Goal: Task Accomplishment & Management: Use online tool/utility

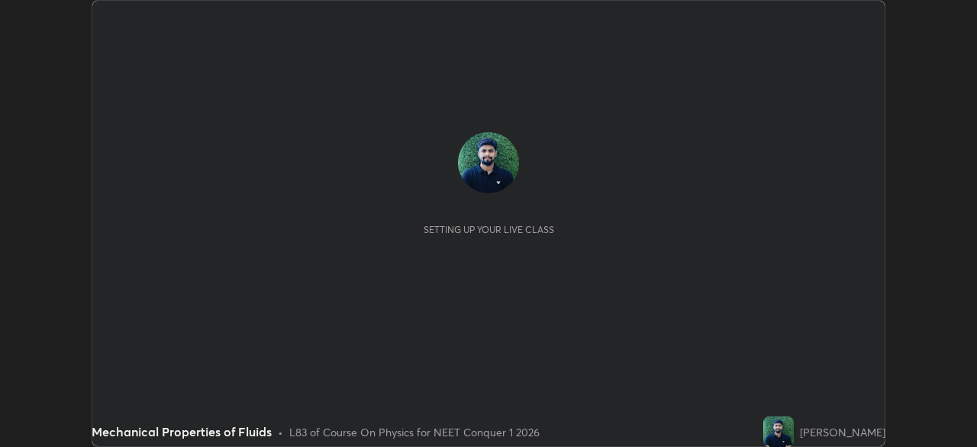
scroll to position [447, 976]
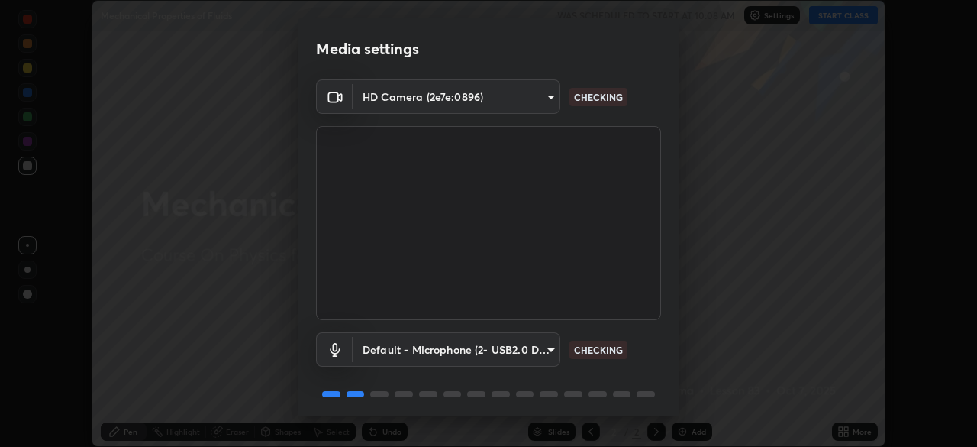
click at [547, 350] on body "Erase all Mechanical Properties of Fluids WAS SCHEDULED TO START AT 10:08 AM Se…" at bounding box center [488, 223] width 977 height 447
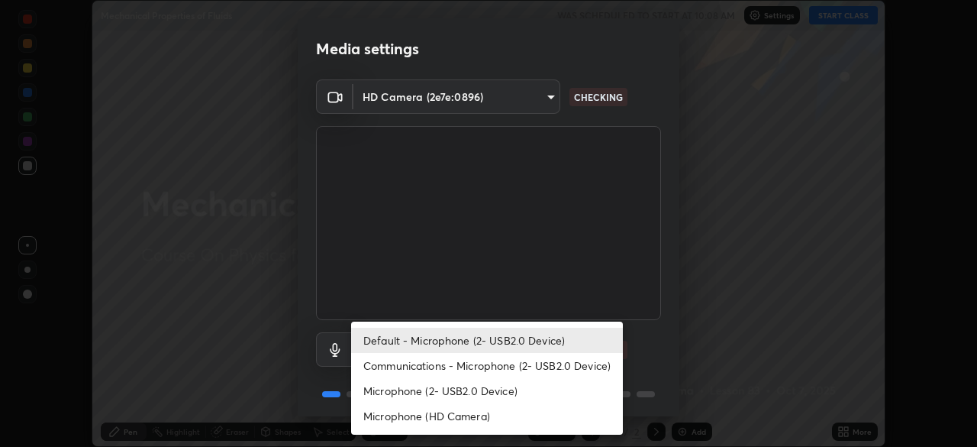
click at [462, 391] on li "Microphone (2- USB2.0 Device)" at bounding box center [487, 390] width 272 height 25
type input "91399270d2bd4e1ab0f17b0a12921225f529aef2f96e079b821ac273069a3dd2"
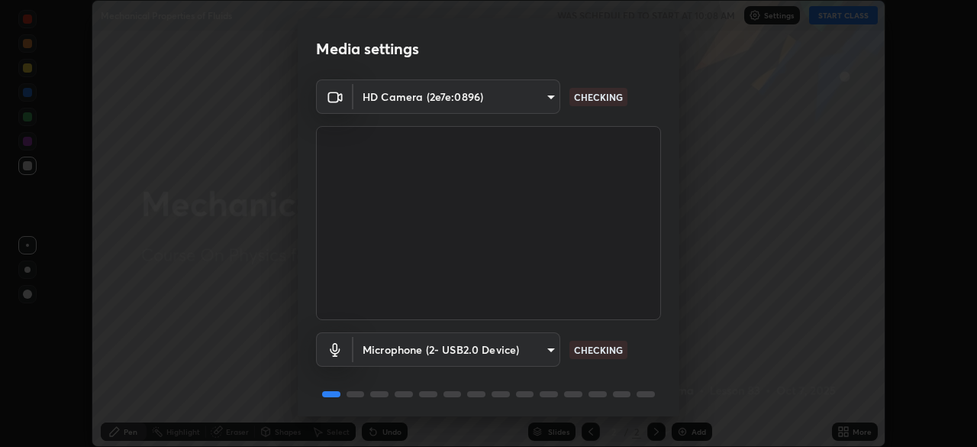
scroll to position [54, 0]
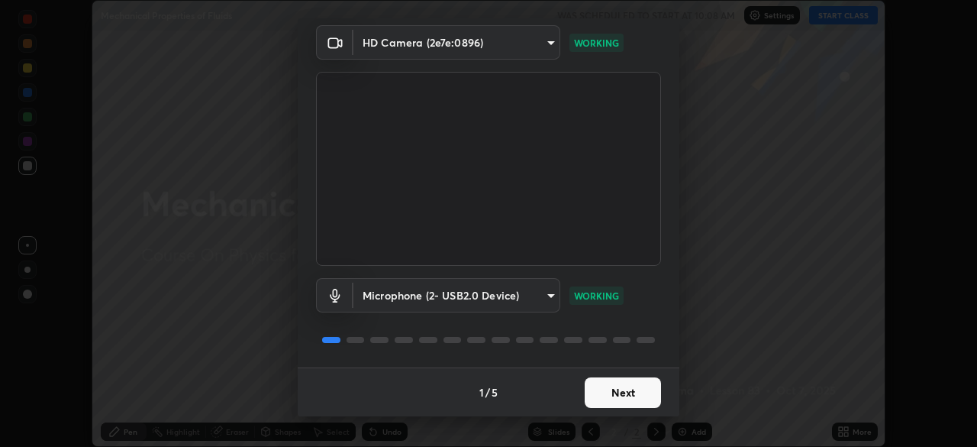
click at [613, 390] on button "Next" at bounding box center [623, 392] width 76 height 31
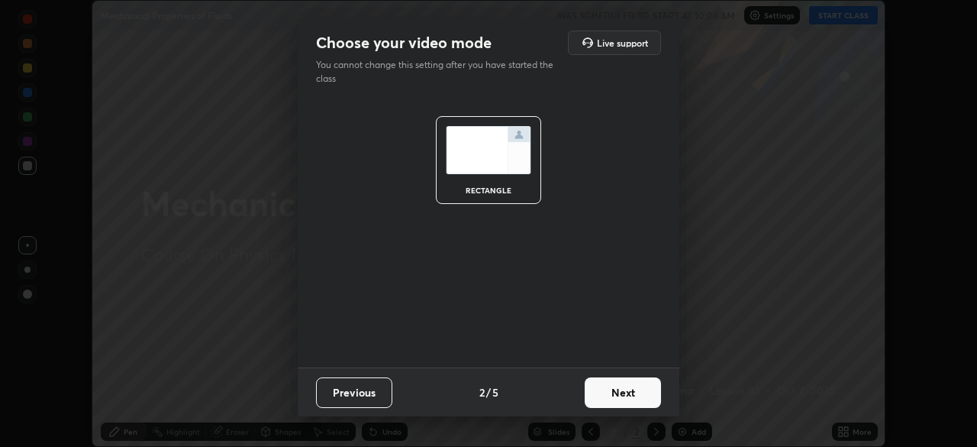
scroll to position [0, 0]
click at [618, 391] on button "Next" at bounding box center [623, 392] width 76 height 31
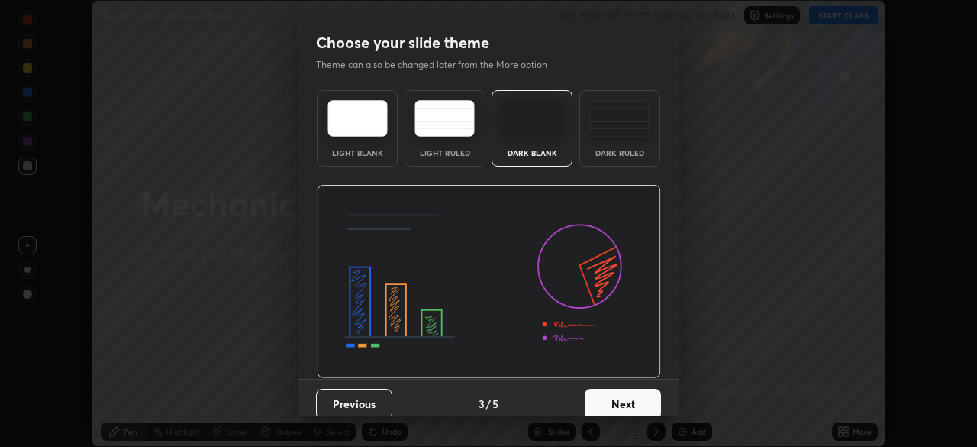
click at [625, 399] on button "Next" at bounding box center [623, 404] width 76 height 31
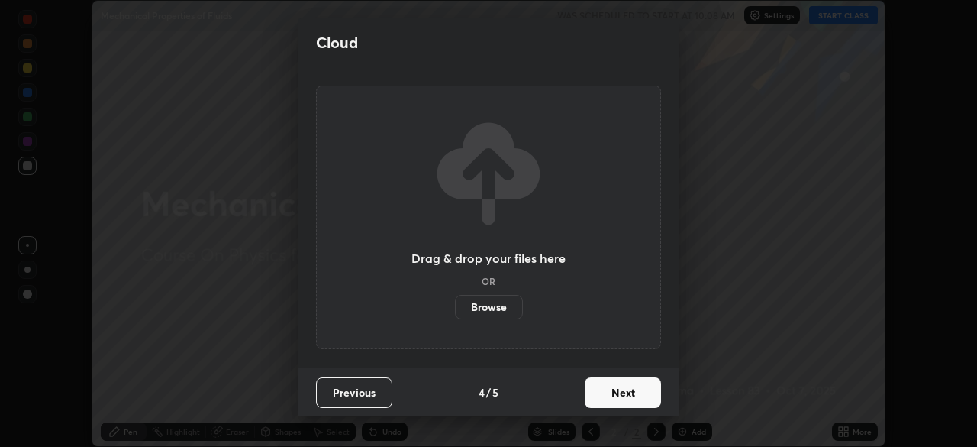
click at [616, 391] on button "Next" at bounding box center [623, 392] width 76 height 31
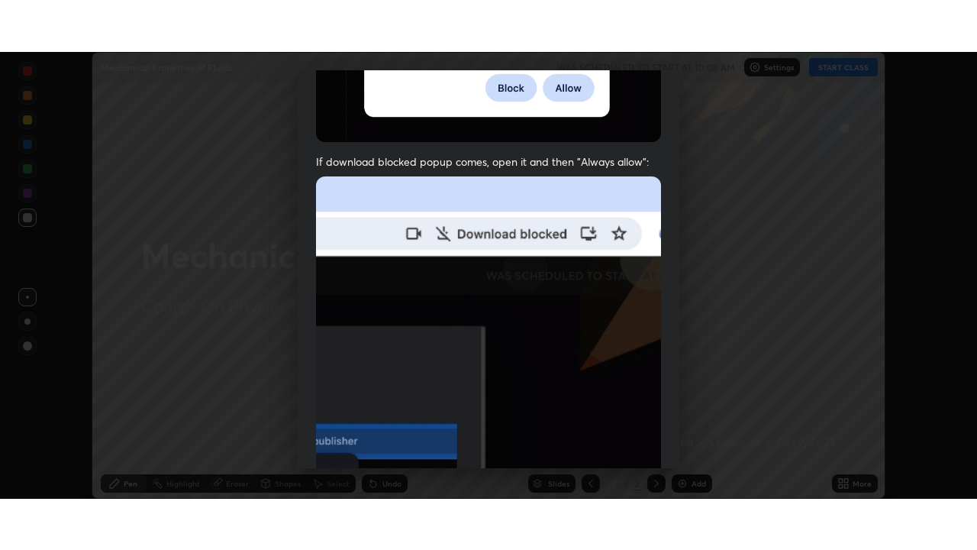
scroll to position [366, 0]
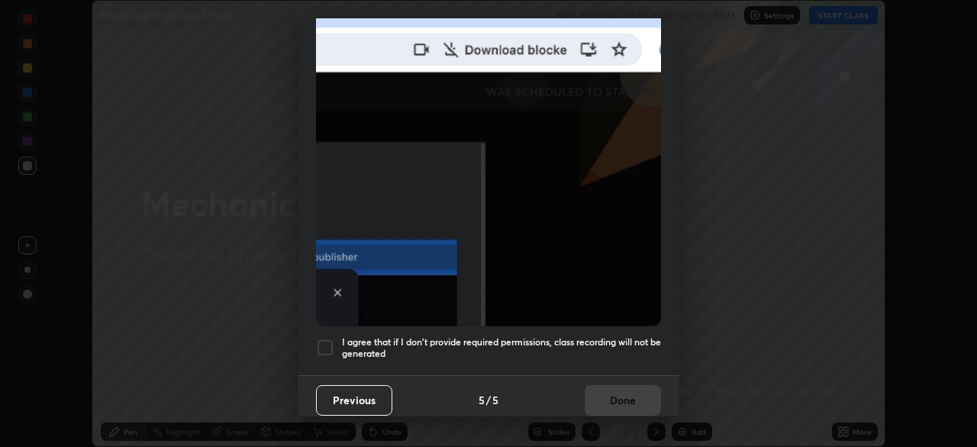
click at [328, 344] on div at bounding box center [325, 347] width 18 height 18
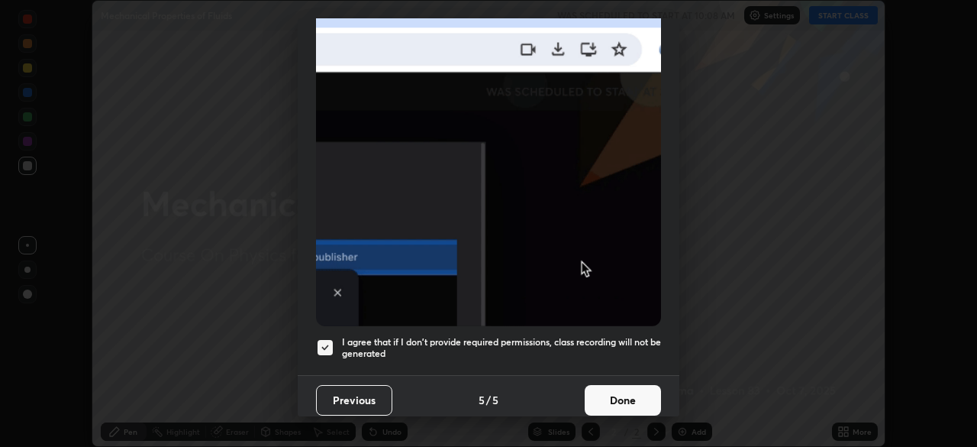
click at [621, 388] on button "Done" at bounding box center [623, 400] width 76 height 31
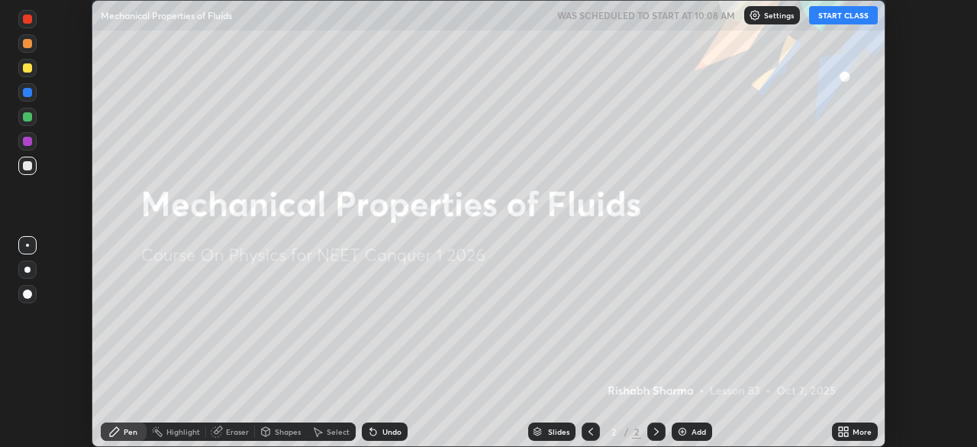
click at [848, 434] on icon at bounding box center [846, 434] width 4 height 4
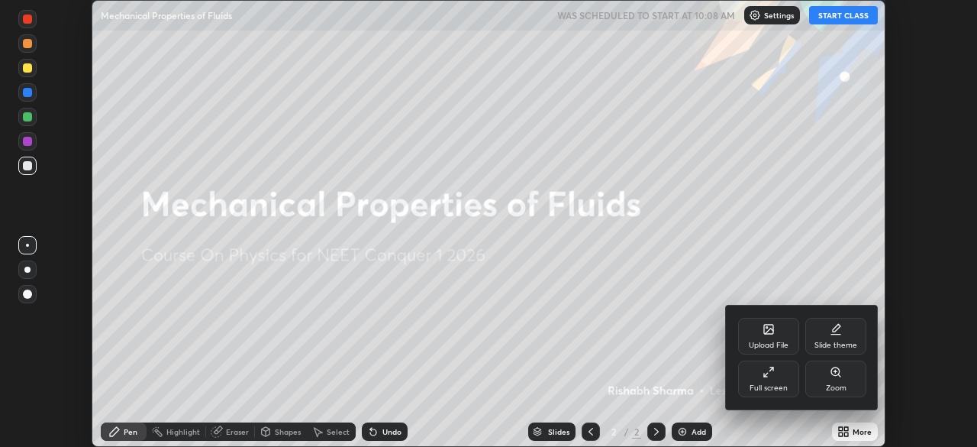
click at [768, 389] on div "Full screen" at bounding box center [769, 388] width 38 height 8
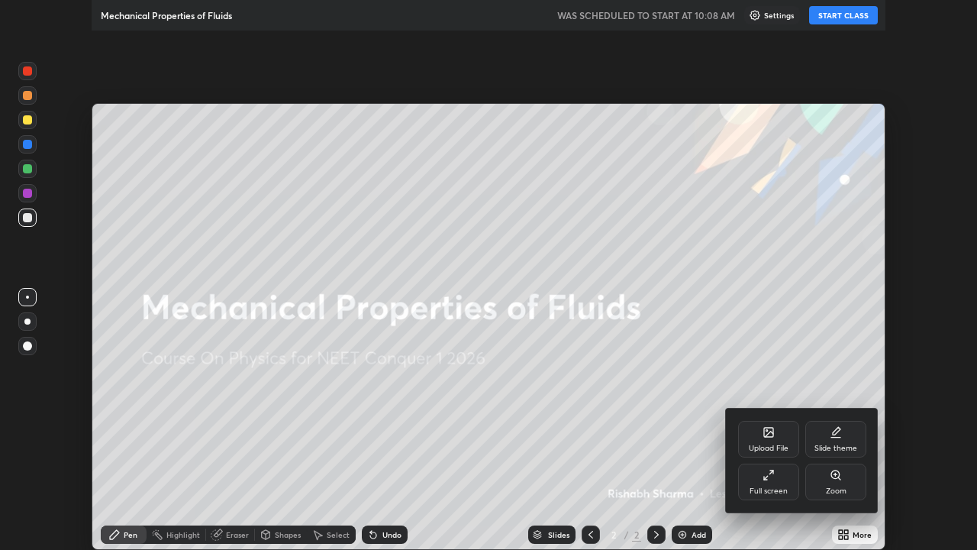
scroll to position [550, 977]
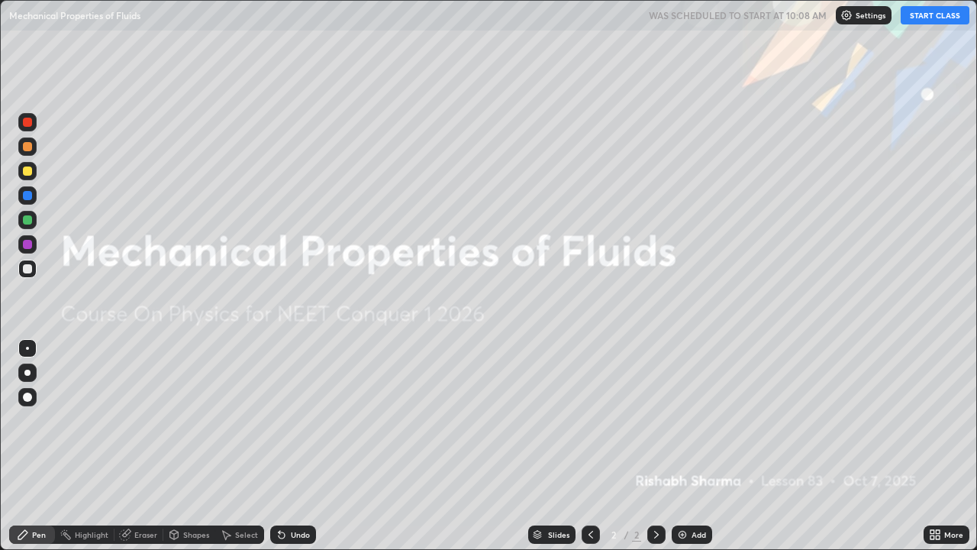
click at [917, 16] on button "START CLASS" at bounding box center [935, 15] width 69 height 18
click at [676, 446] on img at bounding box center [682, 534] width 12 height 12
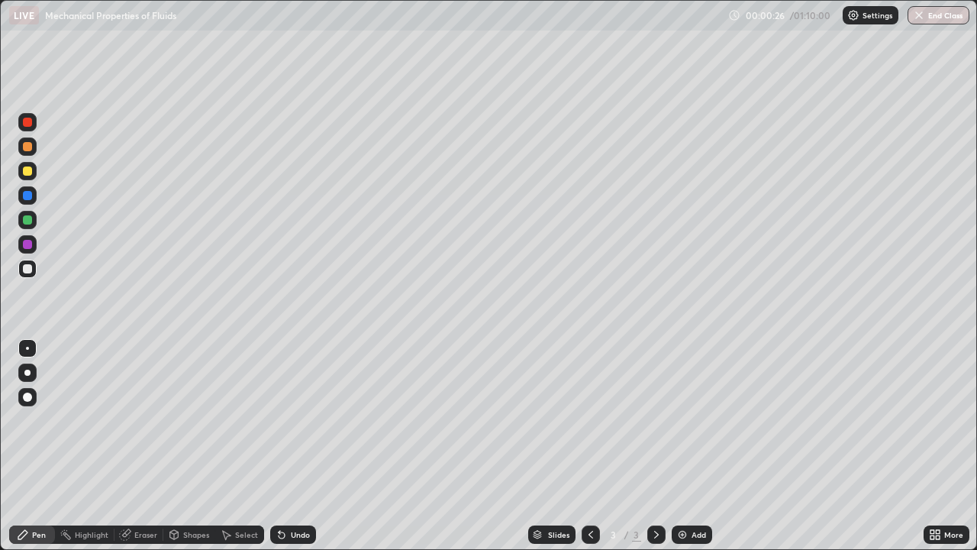
click at [34, 273] on div at bounding box center [27, 269] width 18 height 18
click at [27, 373] on div at bounding box center [27, 372] width 6 height 6
click at [193, 446] on div "Shapes" at bounding box center [189, 534] width 52 height 18
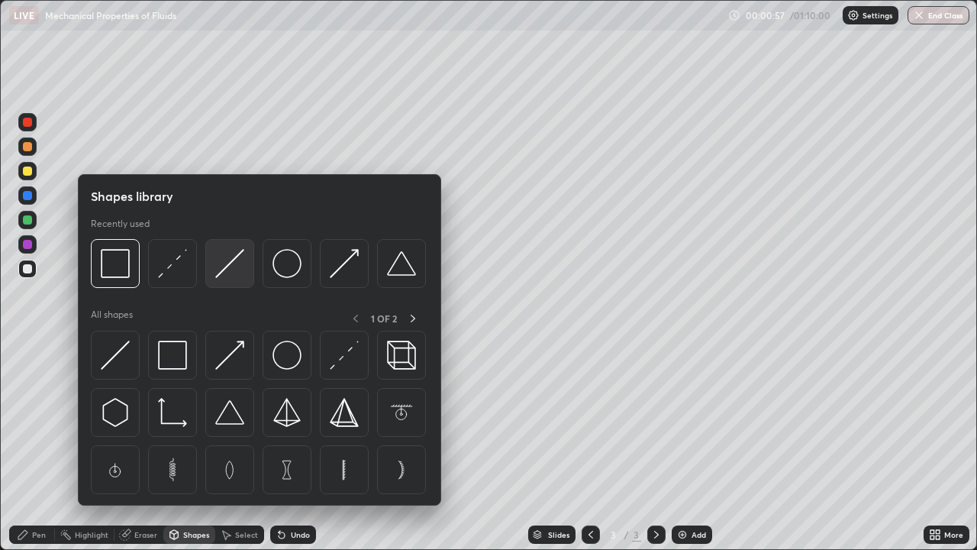
click at [237, 270] on img at bounding box center [229, 263] width 29 height 29
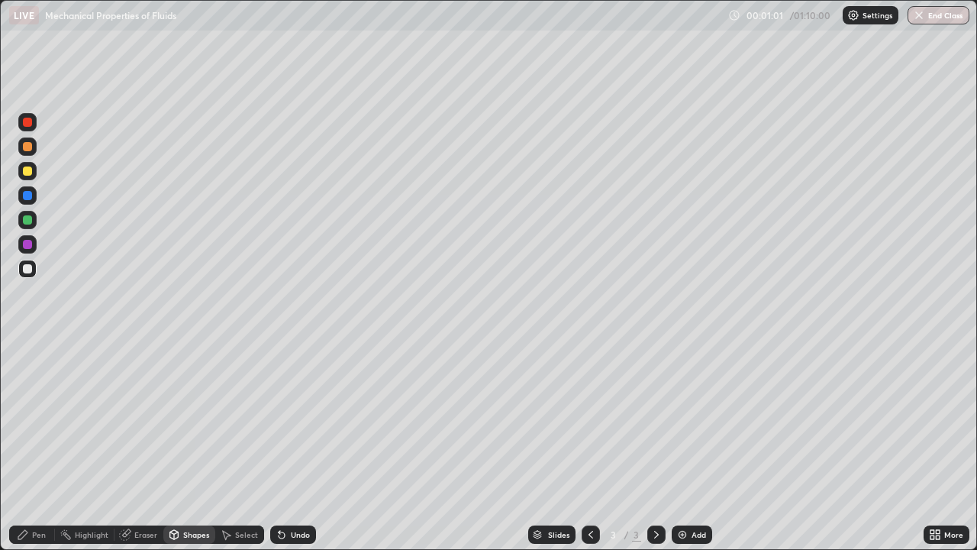
click at [42, 446] on div "Pen" at bounding box center [39, 535] width 14 height 8
click at [185, 446] on div "Shapes" at bounding box center [196, 535] width 26 height 8
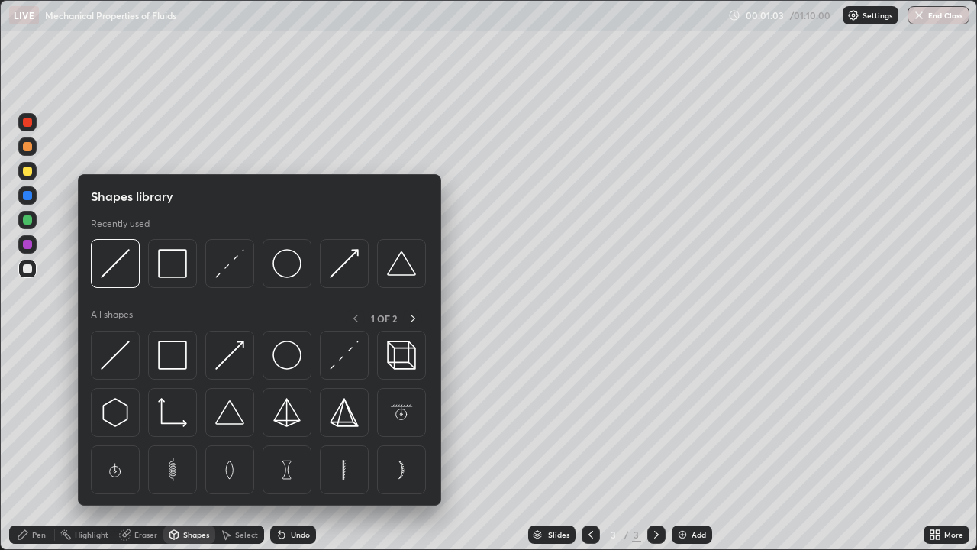
click at [188, 277] on div at bounding box center [172, 263] width 49 height 49
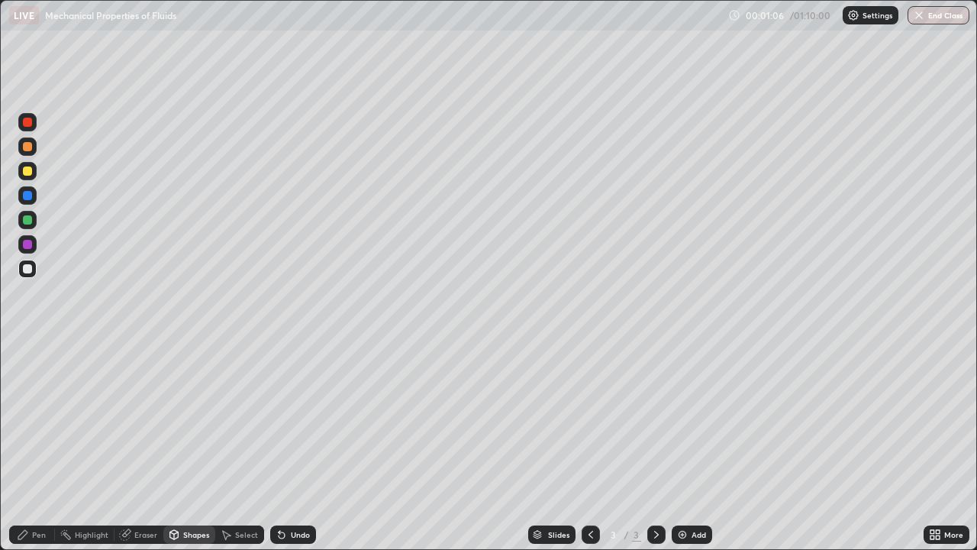
click at [144, 446] on div "Eraser" at bounding box center [145, 535] width 23 height 8
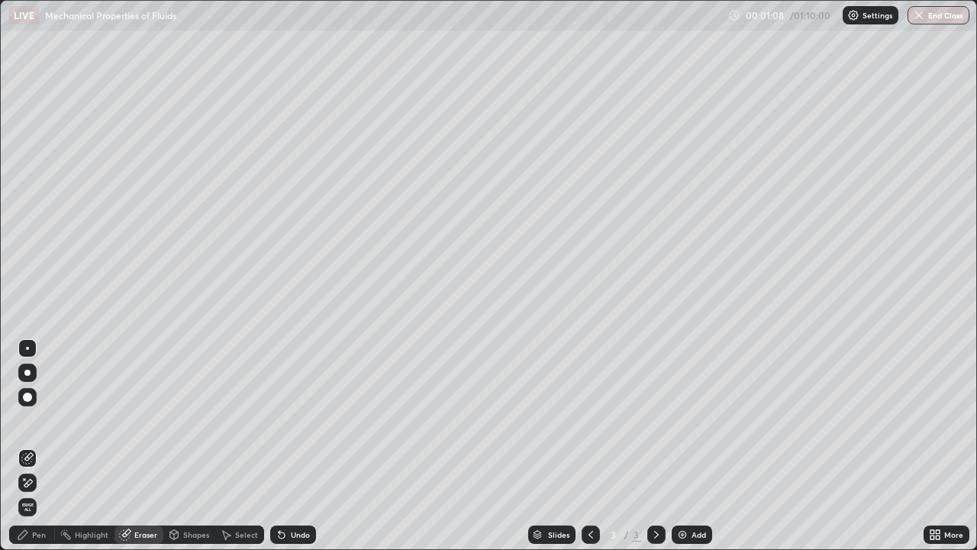
click at [27, 446] on icon at bounding box center [28, 483] width 8 height 8
click at [28, 446] on icon at bounding box center [27, 458] width 12 height 12
click at [39, 446] on div "Pen" at bounding box center [39, 535] width 14 height 8
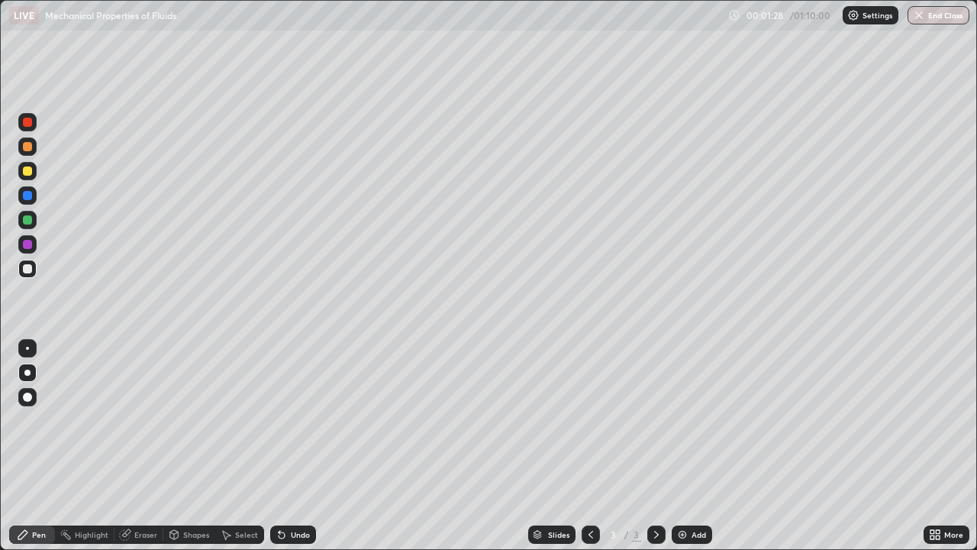
click at [28, 175] on div at bounding box center [27, 170] width 9 height 9
click at [142, 446] on div "Eraser" at bounding box center [145, 535] width 23 height 8
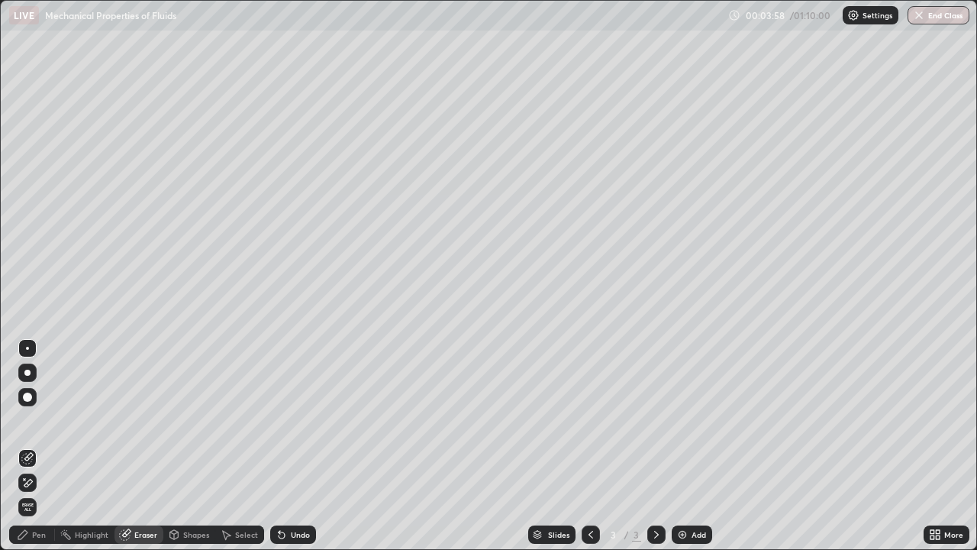
click at [38, 446] on div "Pen" at bounding box center [39, 535] width 14 height 8
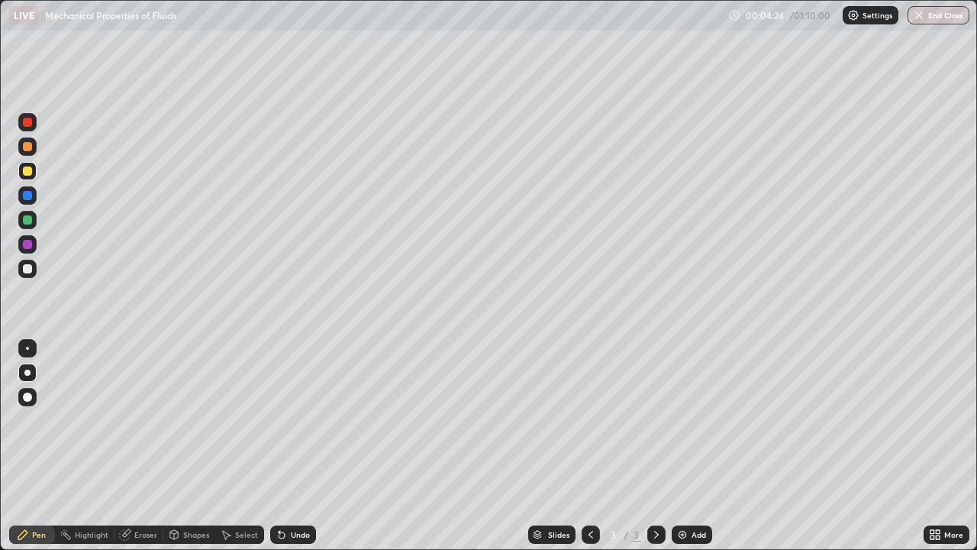
click at [27, 267] on div at bounding box center [27, 268] width 9 height 9
click at [25, 175] on div at bounding box center [27, 170] width 9 height 9
click at [26, 269] on div at bounding box center [27, 268] width 9 height 9
click at [692, 446] on div "Add" at bounding box center [699, 535] width 15 height 8
click at [179, 446] on icon at bounding box center [174, 534] width 12 height 12
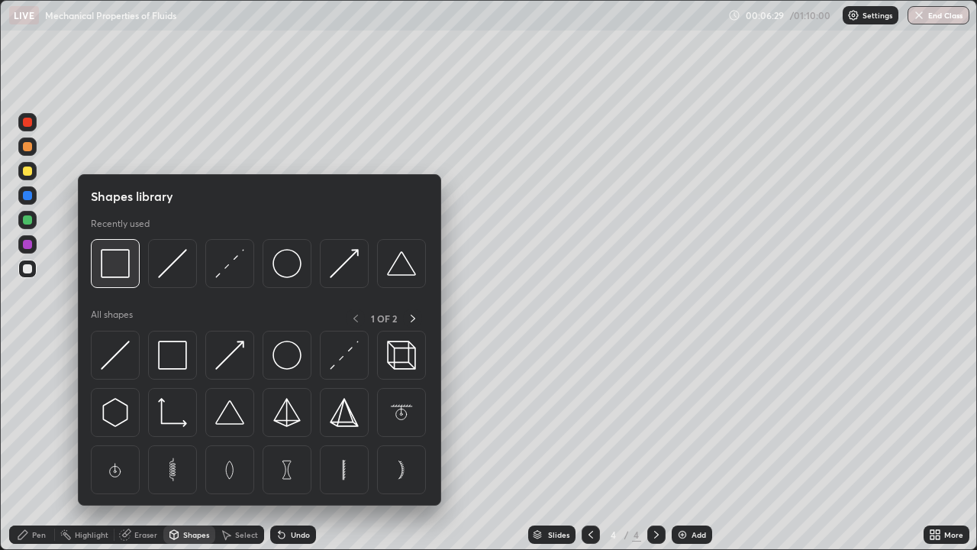
click at [131, 277] on div at bounding box center [115, 263] width 49 height 49
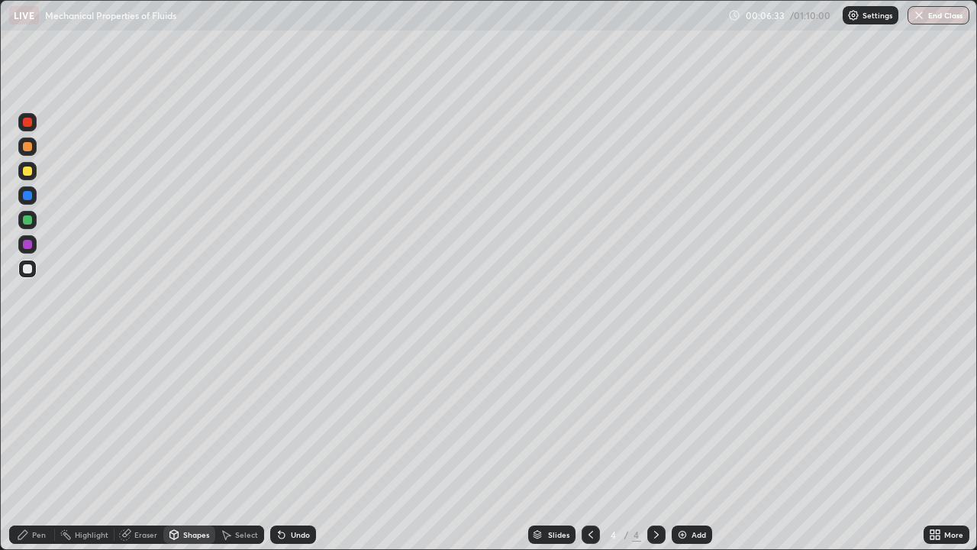
click at [189, 446] on div "Shapes" at bounding box center [196, 535] width 26 height 8
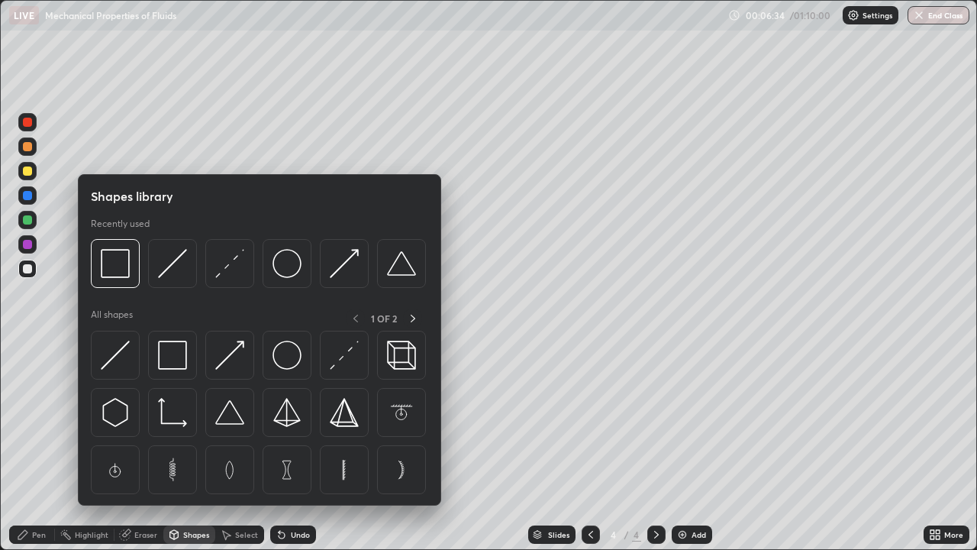
click at [142, 446] on div "Eraser" at bounding box center [145, 535] width 23 height 8
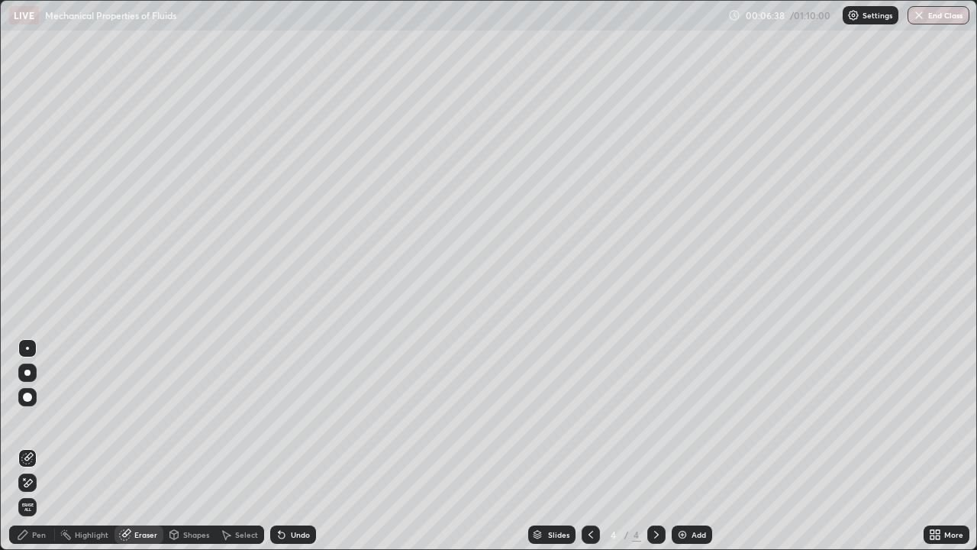
click at [198, 446] on div "Shapes" at bounding box center [196, 535] width 26 height 8
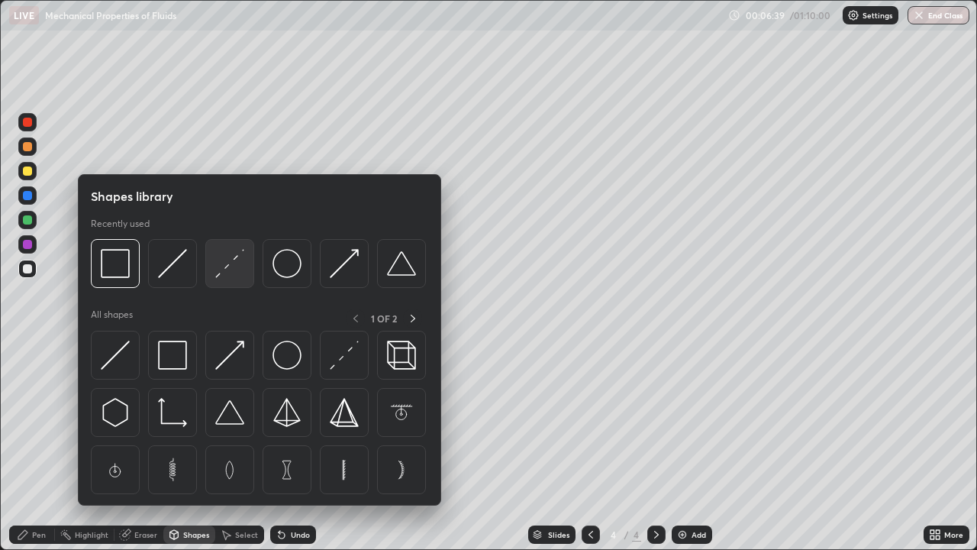
click at [230, 280] on div at bounding box center [229, 263] width 49 height 49
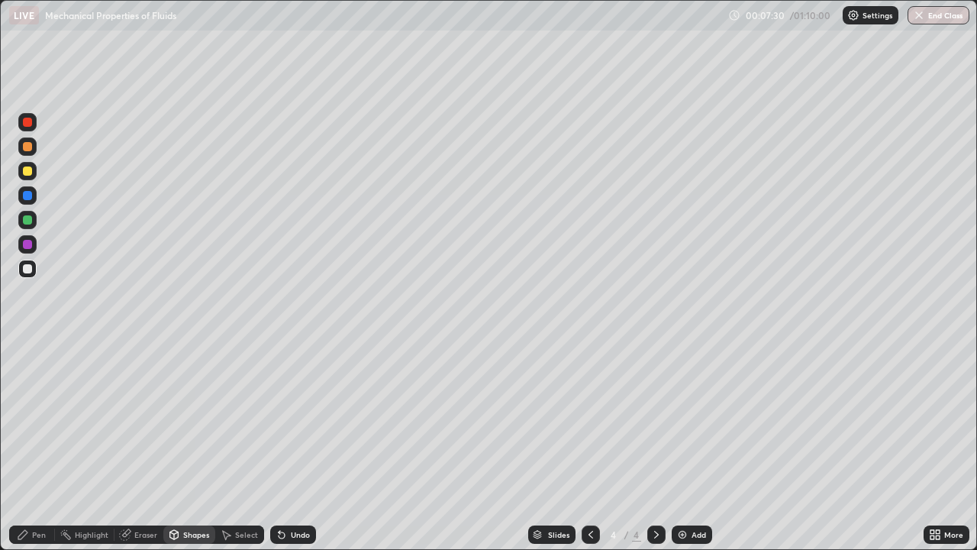
click at [145, 446] on div "Eraser" at bounding box center [145, 535] width 23 height 8
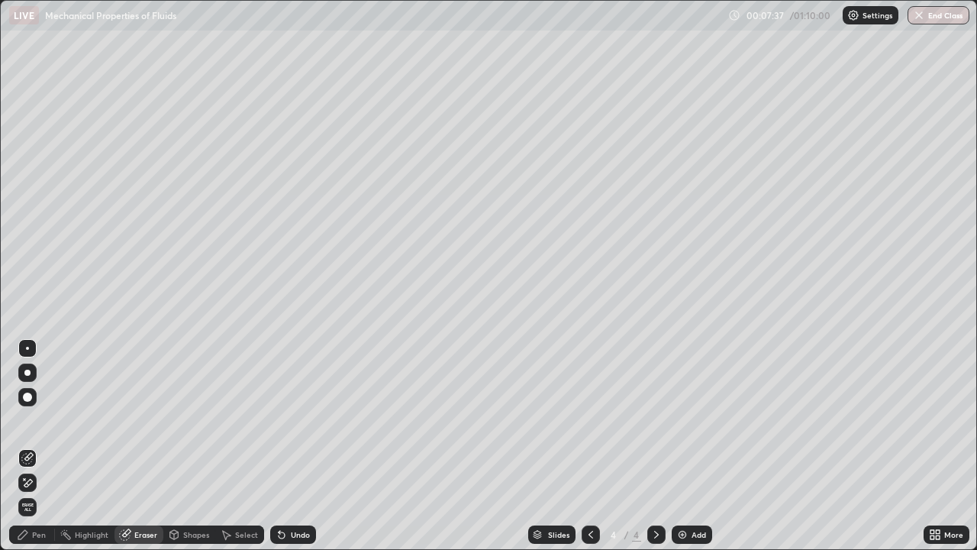
click at [38, 446] on div "Pen" at bounding box center [39, 535] width 14 height 8
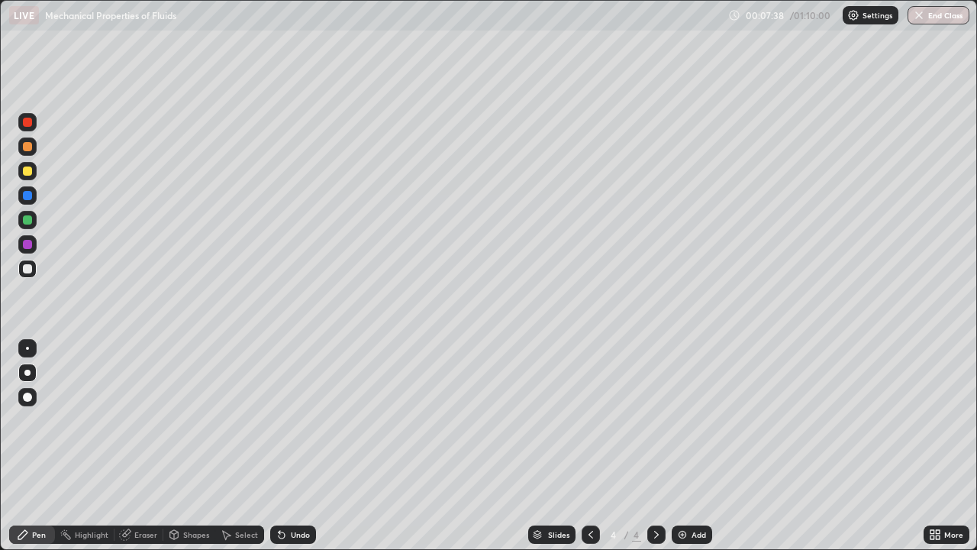
click at [23, 171] on div at bounding box center [27, 170] width 9 height 9
click at [29, 245] on div at bounding box center [27, 244] width 9 height 9
click at [31, 267] on div at bounding box center [27, 268] width 9 height 9
click at [293, 446] on div "Undo" at bounding box center [293, 534] width 46 height 18
click at [30, 174] on div at bounding box center [27, 170] width 9 height 9
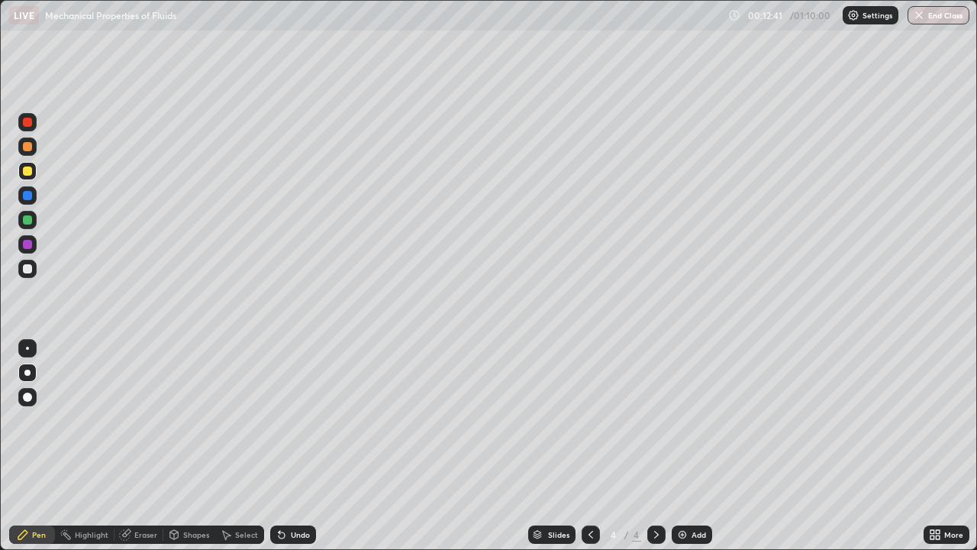
click at [587, 446] on icon at bounding box center [591, 534] width 12 height 12
click at [656, 446] on icon at bounding box center [656, 534] width 12 height 12
click at [685, 446] on img at bounding box center [682, 534] width 12 height 12
click at [28, 269] on div at bounding box center [27, 268] width 9 height 9
click at [588, 446] on icon at bounding box center [591, 534] width 12 height 12
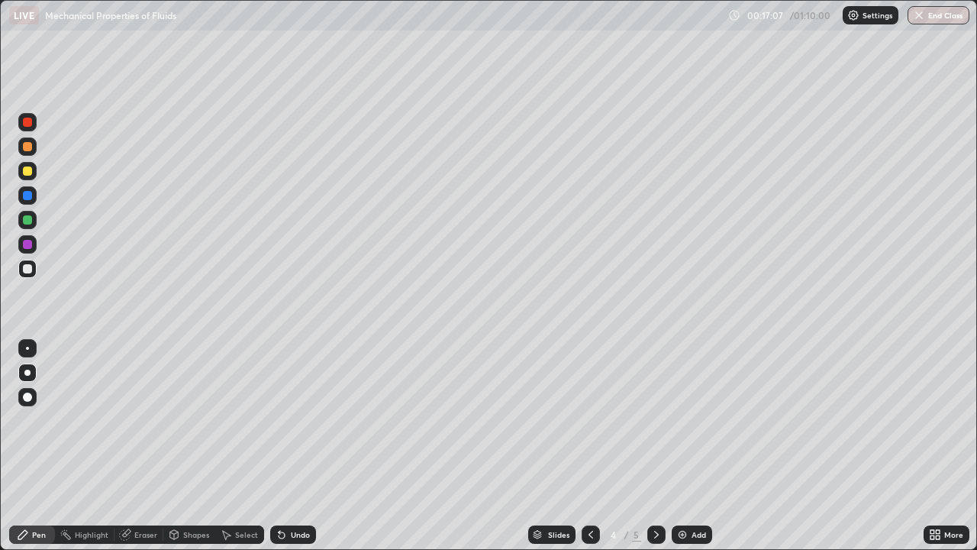
click at [653, 446] on icon at bounding box center [656, 534] width 12 height 12
click at [191, 446] on div "Shapes" at bounding box center [196, 535] width 26 height 8
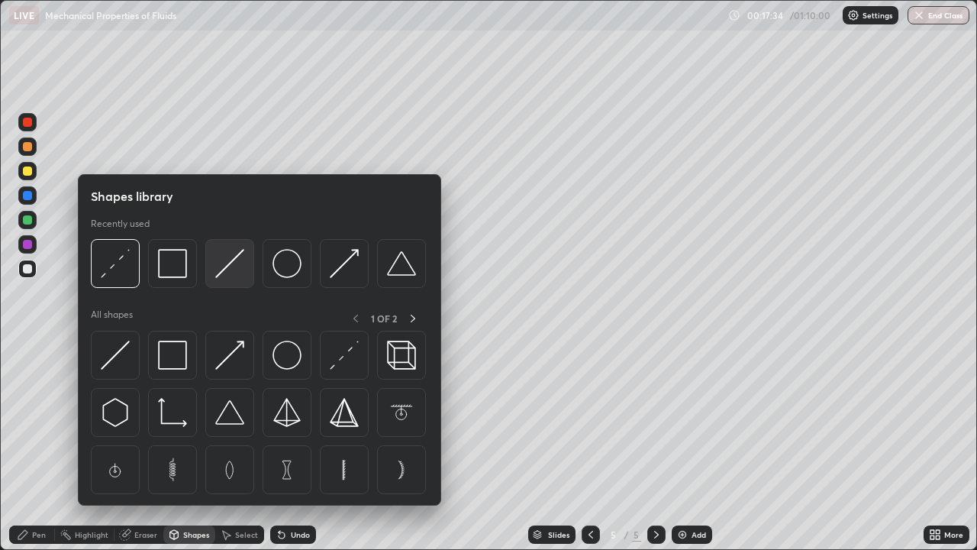
click at [231, 274] on img at bounding box center [229, 263] width 29 height 29
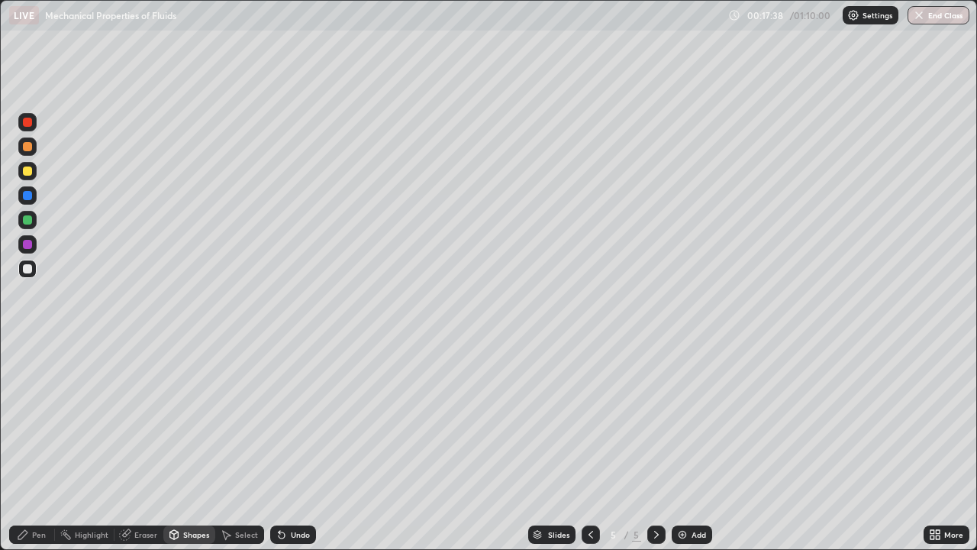
click at [44, 446] on div "Pen" at bounding box center [39, 535] width 14 height 8
click at [196, 446] on div "Shapes" at bounding box center [196, 535] width 26 height 8
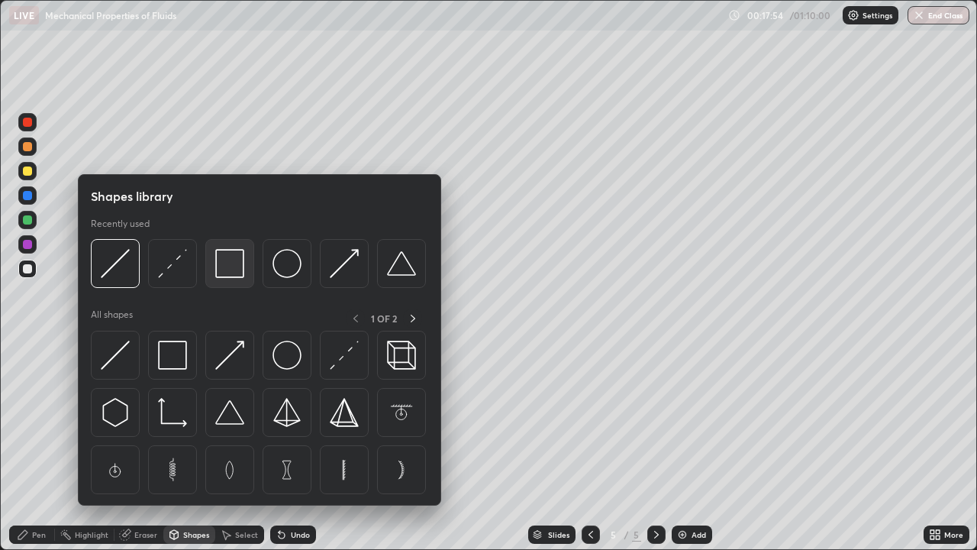
click at [221, 280] on div at bounding box center [229, 263] width 49 height 49
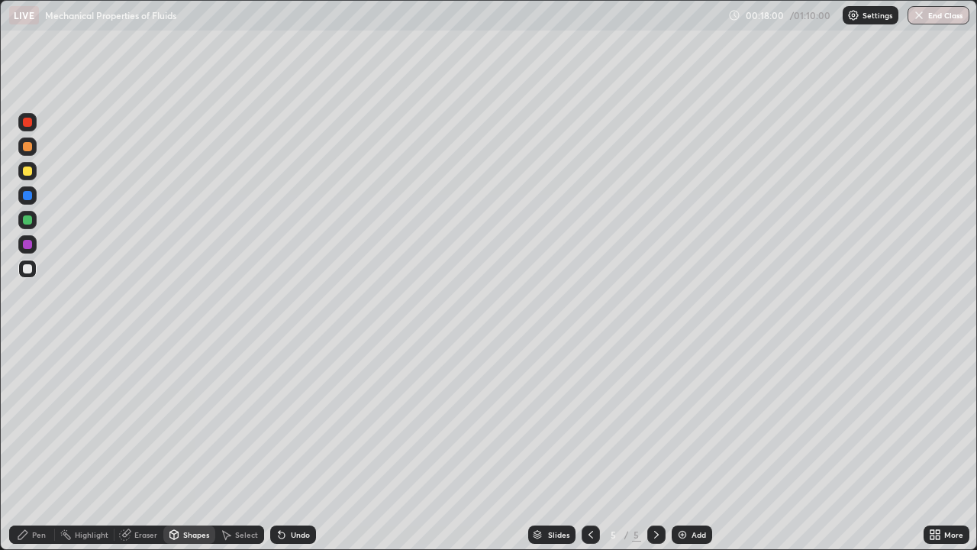
click at [145, 446] on div "Eraser" at bounding box center [145, 535] width 23 height 8
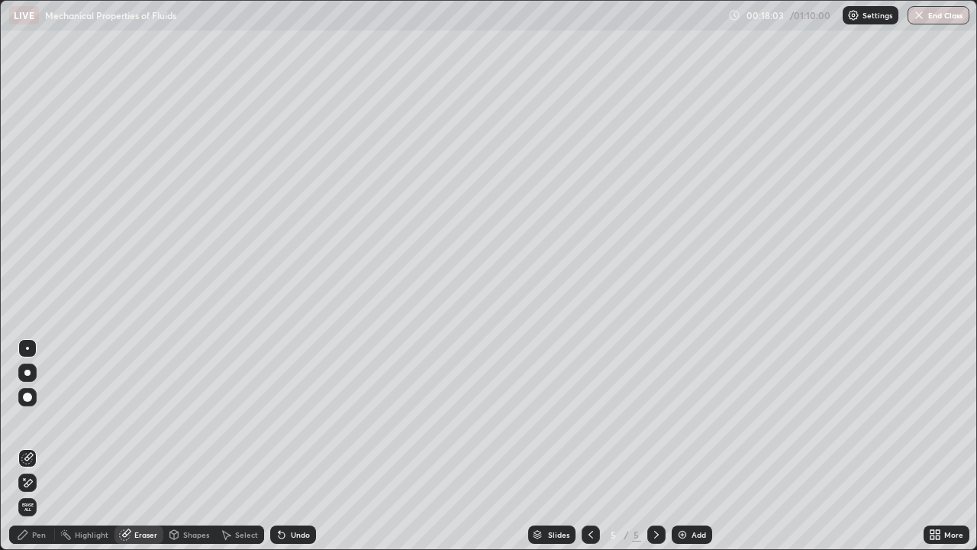
click at [197, 446] on div "Shapes" at bounding box center [196, 535] width 26 height 8
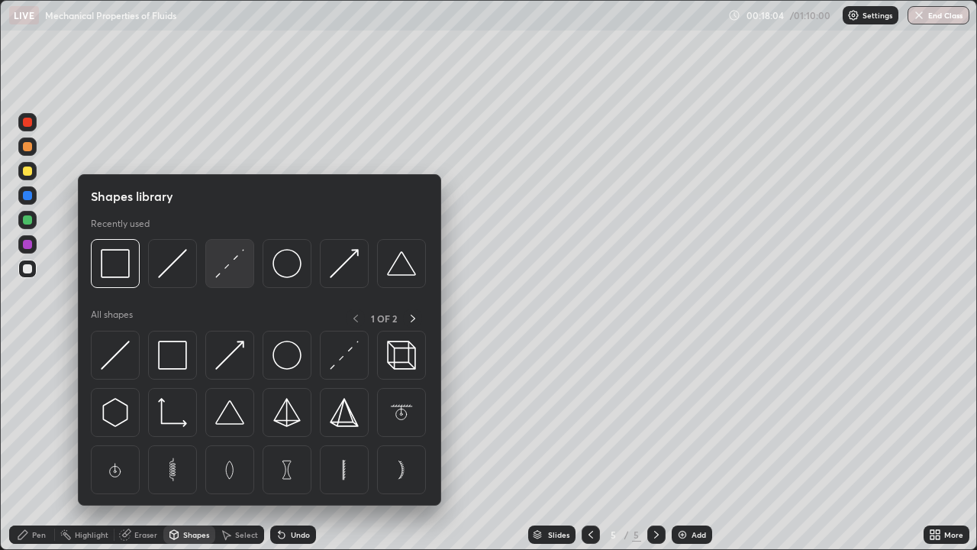
click at [234, 273] on img at bounding box center [229, 263] width 29 height 29
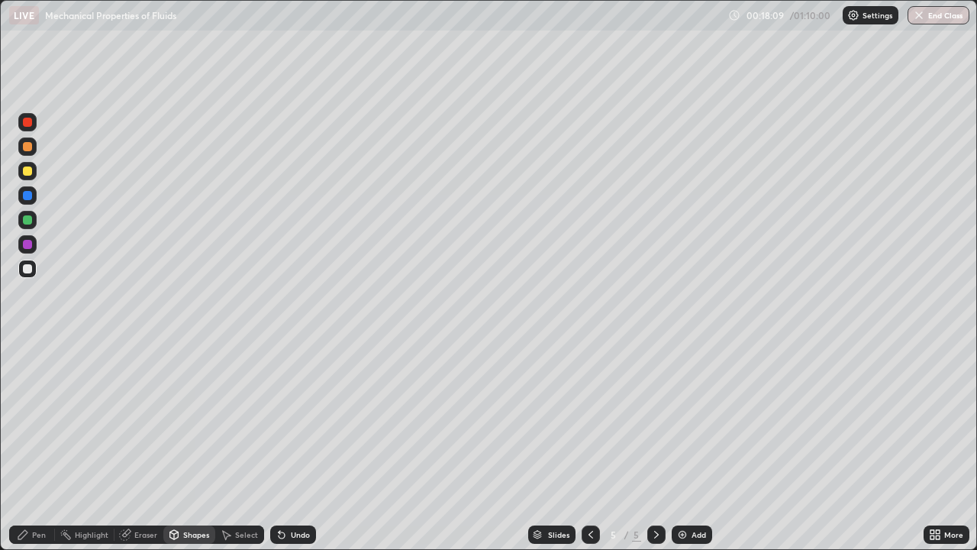
click at [139, 446] on div "Eraser" at bounding box center [145, 535] width 23 height 8
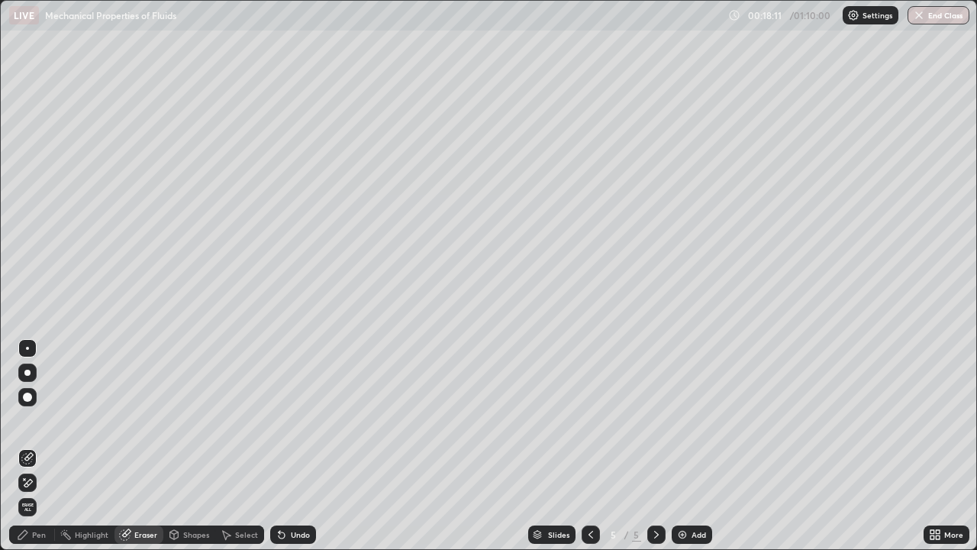
click at [47, 446] on div "Pen" at bounding box center [32, 534] width 46 height 18
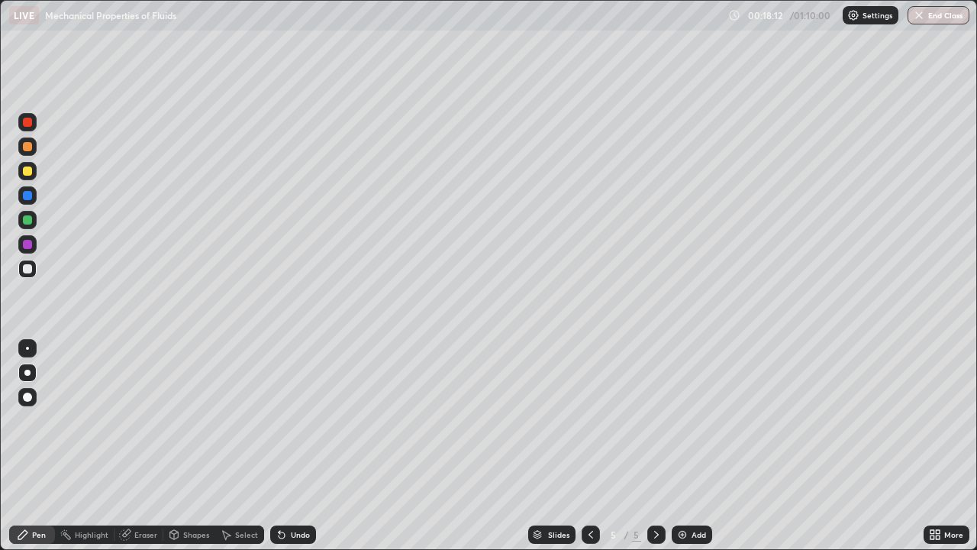
click at [27, 373] on div at bounding box center [27, 372] width 6 height 6
click at [28, 395] on div at bounding box center [27, 396] width 9 height 9
click at [31, 398] on div at bounding box center [27, 396] width 9 height 9
click at [27, 373] on div at bounding box center [27, 372] width 6 height 6
click at [27, 246] on div at bounding box center [27, 244] width 9 height 9
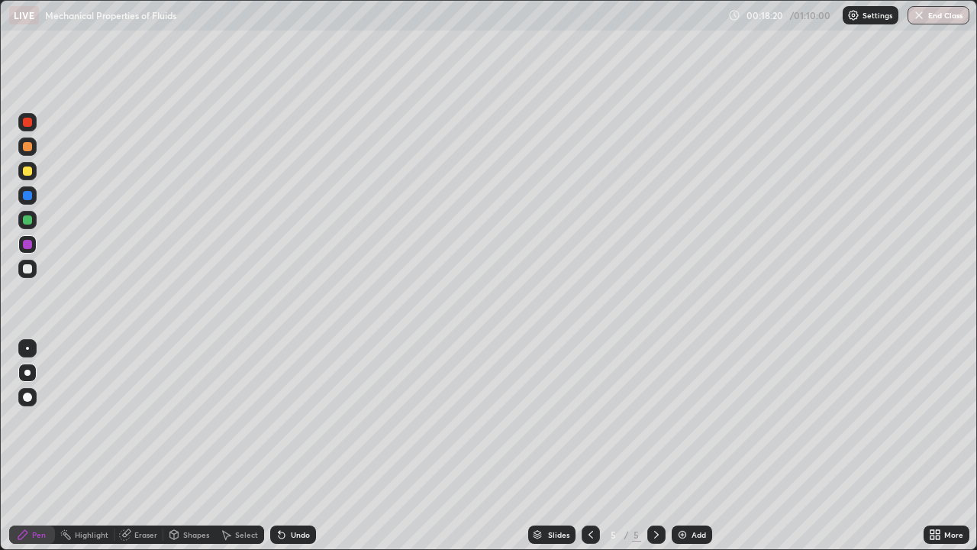
click at [192, 446] on div "Shapes" at bounding box center [196, 535] width 26 height 8
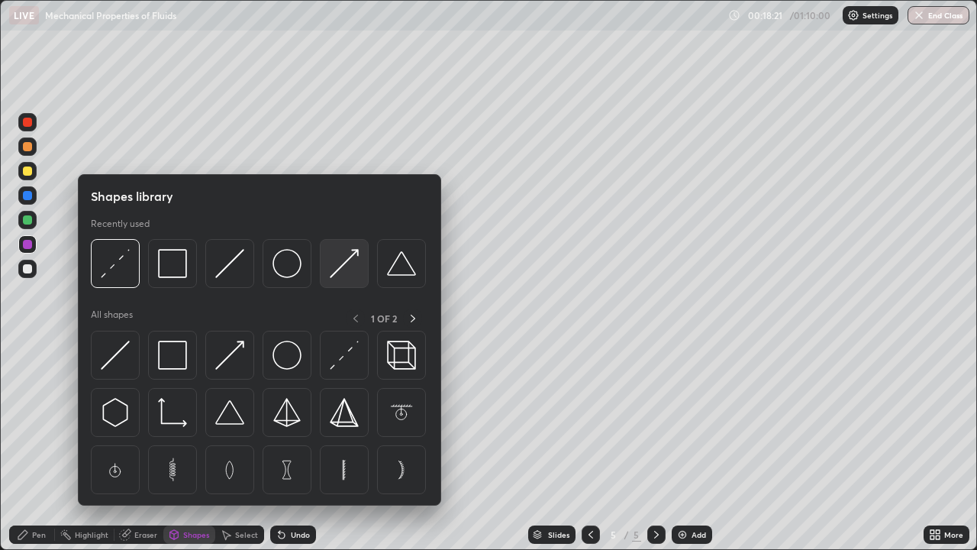
click at [338, 263] on img at bounding box center [344, 263] width 29 height 29
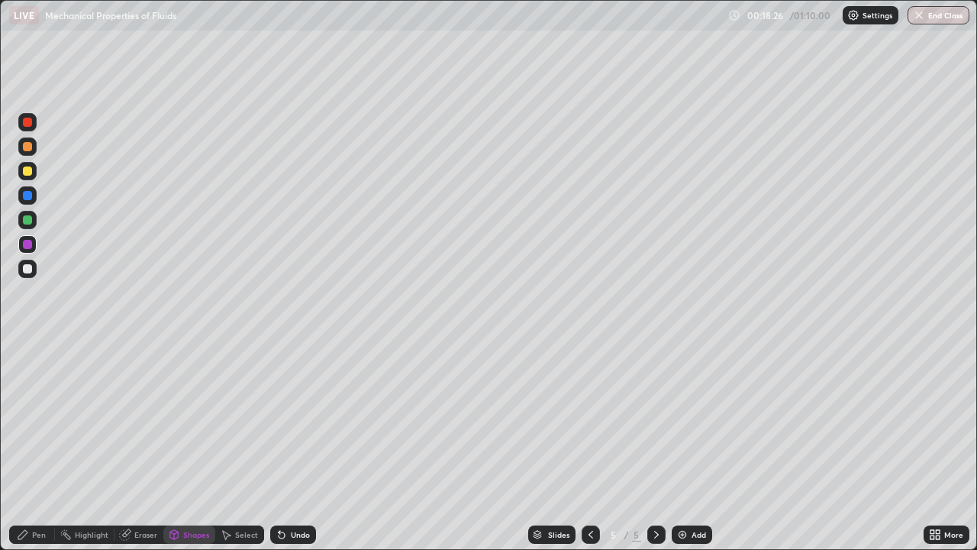
click at [37, 446] on div "Pen" at bounding box center [32, 534] width 46 height 18
click at [28, 170] on div at bounding box center [27, 170] width 9 height 9
click at [27, 274] on div at bounding box center [27, 269] width 18 height 18
click at [28, 171] on div at bounding box center [27, 170] width 9 height 9
click at [31, 244] on div at bounding box center [27, 244] width 9 height 9
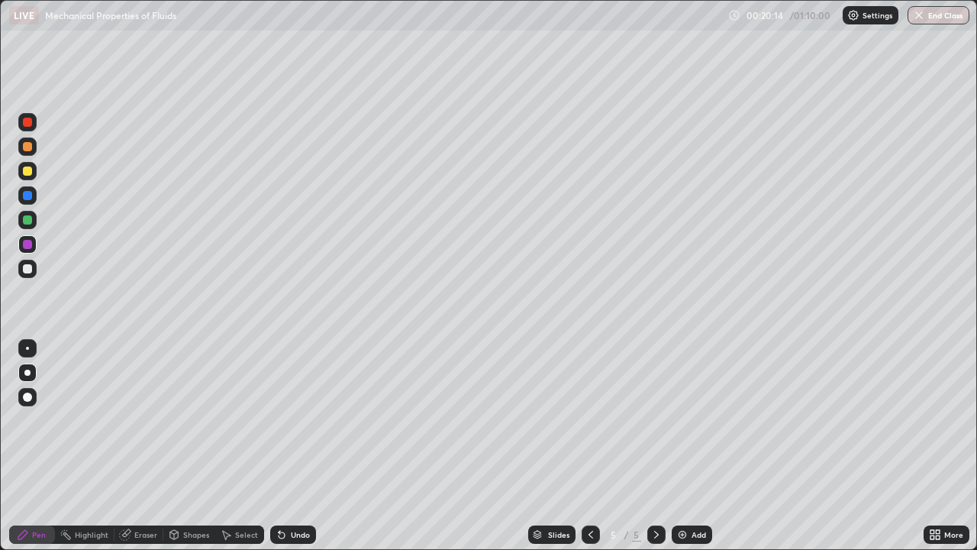
click at [27, 217] on div at bounding box center [27, 219] width 9 height 9
click at [28, 171] on div at bounding box center [27, 170] width 9 height 9
click at [31, 144] on div at bounding box center [27, 146] width 9 height 9
click at [24, 270] on div at bounding box center [27, 268] width 9 height 9
click at [692, 446] on div "Add" at bounding box center [699, 535] width 15 height 8
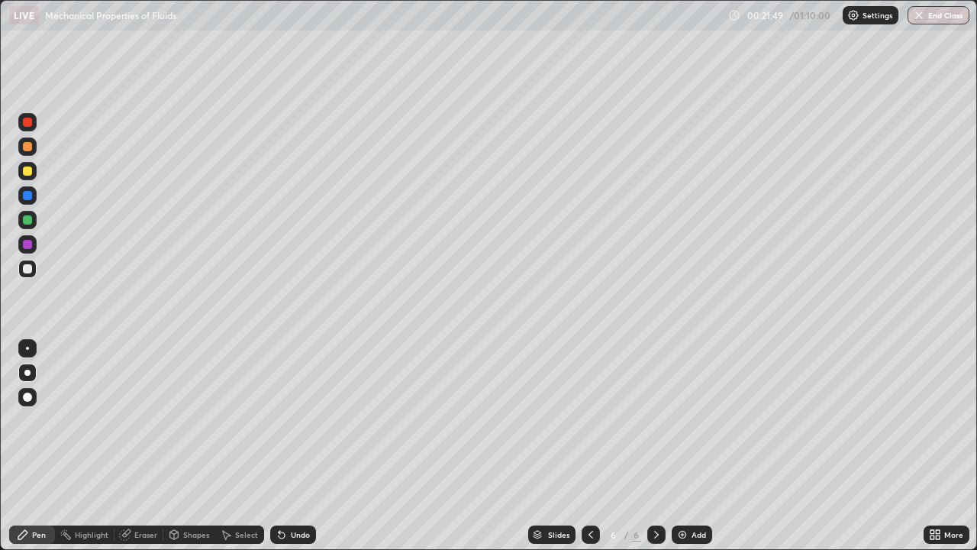
click at [189, 446] on div "Shapes" at bounding box center [196, 535] width 26 height 8
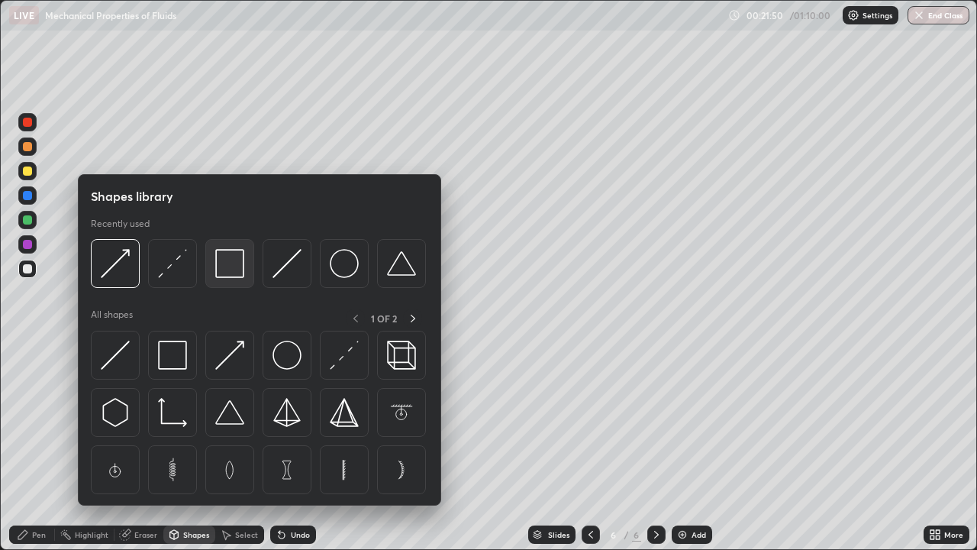
click at [233, 266] on img at bounding box center [229, 263] width 29 height 29
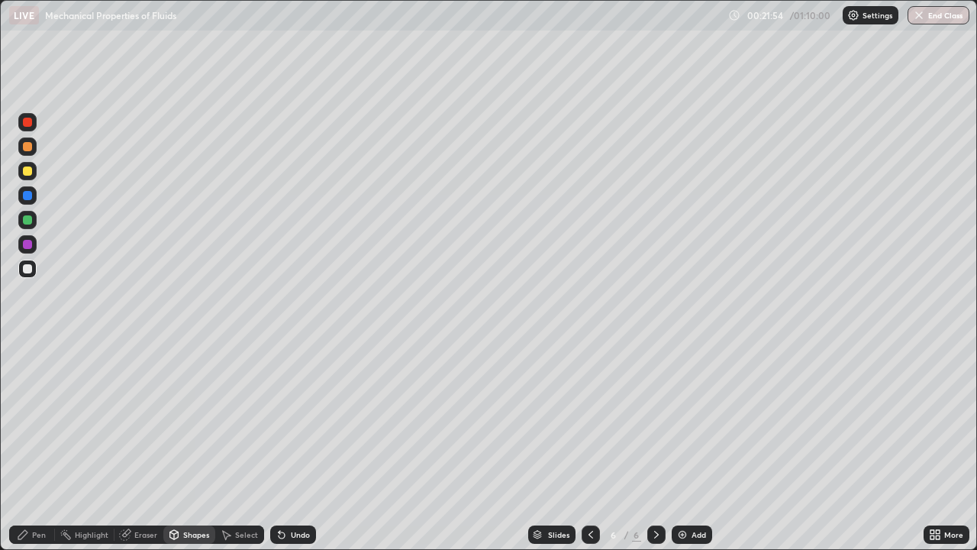
click at [147, 446] on div "Eraser" at bounding box center [145, 535] width 23 height 8
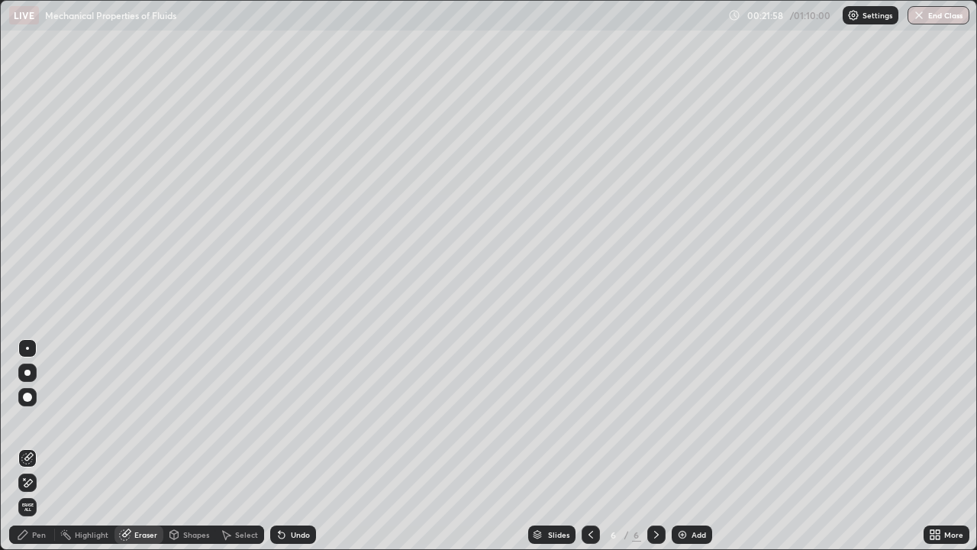
click at [34, 446] on div "Pen" at bounding box center [32, 534] width 46 height 18
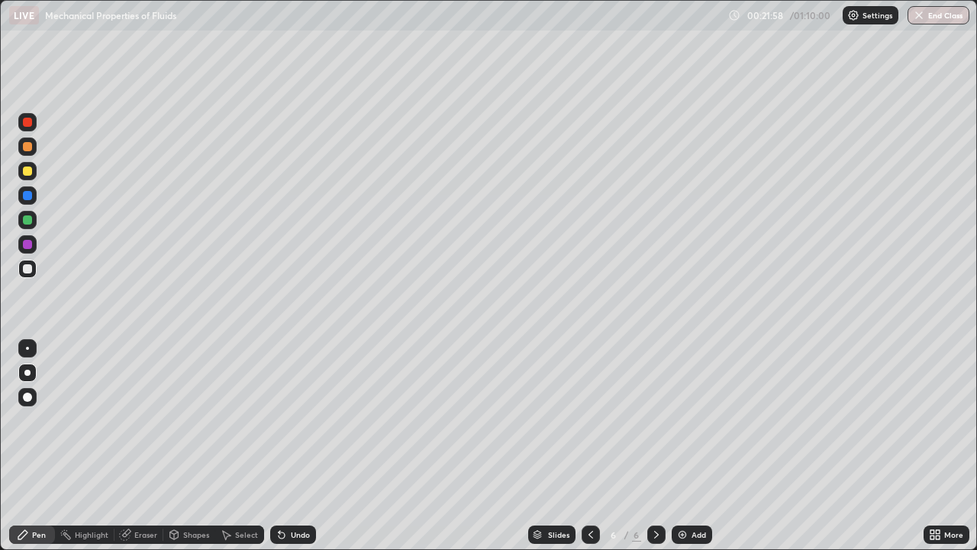
click at [27, 399] on div at bounding box center [27, 396] width 9 height 9
click at [24, 366] on div at bounding box center [27, 372] width 18 height 18
click at [189, 446] on div "Shapes" at bounding box center [196, 535] width 26 height 8
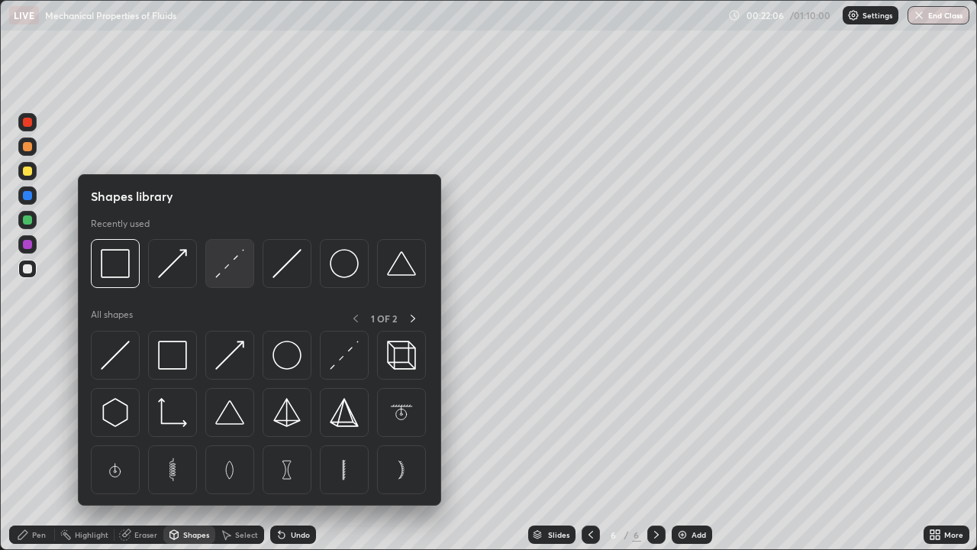
click at [234, 271] on img at bounding box center [229, 263] width 29 height 29
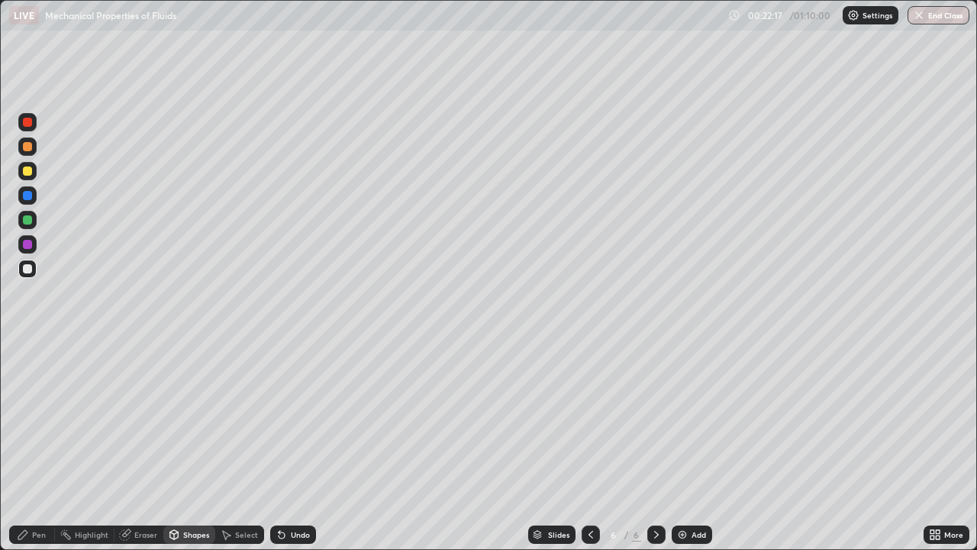
click at [43, 446] on div "Pen" at bounding box center [39, 535] width 14 height 8
click at [27, 348] on div at bounding box center [27, 348] width 3 height 3
click at [28, 243] on div at bounding box center [27, 244] width 9 height 9
click at [28, 147] on div at bounding box center [27, 146] width 9 height 9
click at [25, 269] on div at bounding box center [27, 268] width 9 height 9
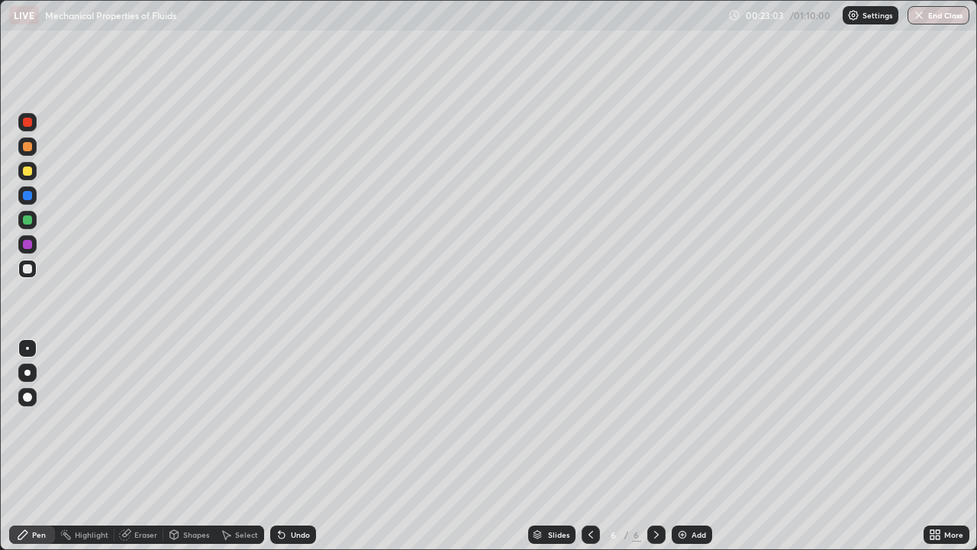
click at [589, 446] on icon at bounding box center [591, 534] width 12 height 12
click at [650, 446] on icon at bounding box center [656, 534] width 12 height 12
click at [302, 446] on div "Undo" at bounding box center [293, 534] width 46 height 18
click at [27, 271] on div at bounding box center [27, 268] width 9 height 9
click at [25, 379] on div at bounding box center [27, 372] width 18 height 18
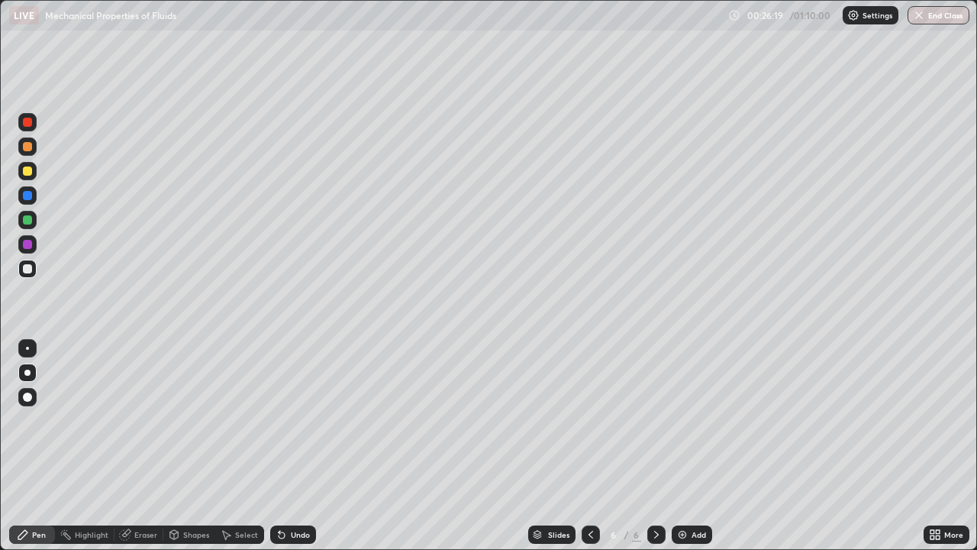
click at [682, 446] on img at bounding box center [682, 534] width 12 height 12
click at [144, 446] on div "Eraser" at bounding box center [145, 535] width 23 height 8
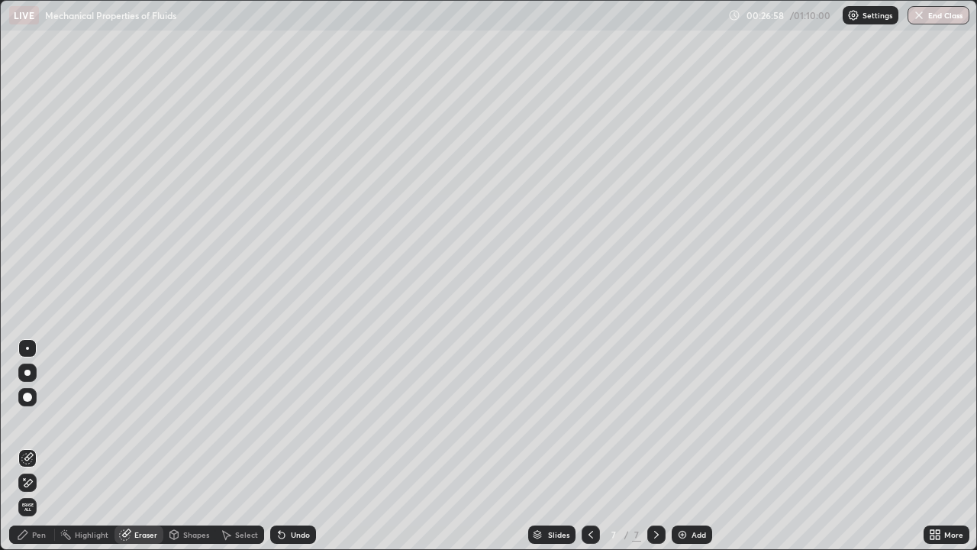
click at [37, 446] on div "Pen" at bounding box center [32, 534] width 46 height 18
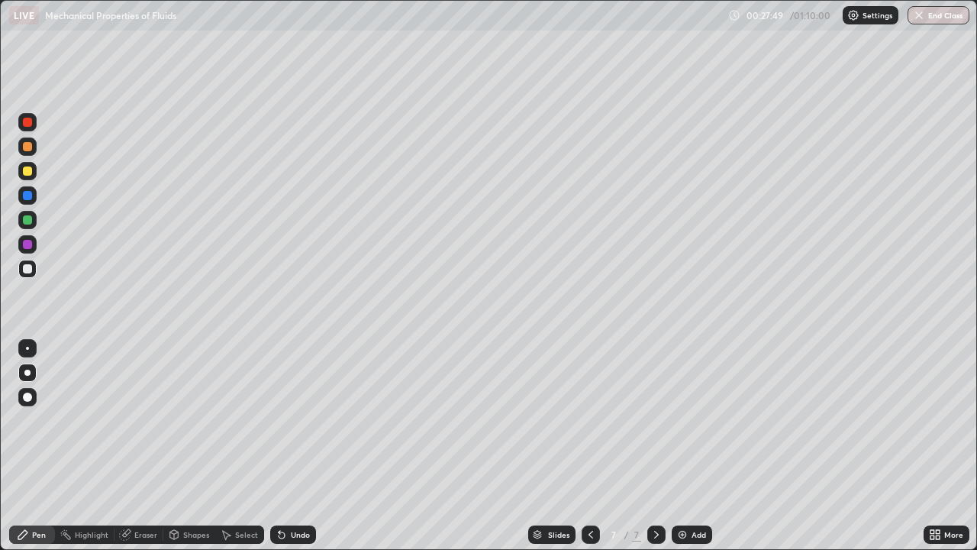
click at [25, 270] on div at bounding box center [27, 268] width 9 height 9
click at [31, 173] on div at bounding box center [27, 170] width 9 height 9
click at [589, 446] on icon at bounding box center [591, 534] width 12 height 12
click at [589, 446] on icon at bounding box center [591, 535] width 5 height 8
click at [656, 446] on icon at bounding box center [656, 535] width 5 height 8
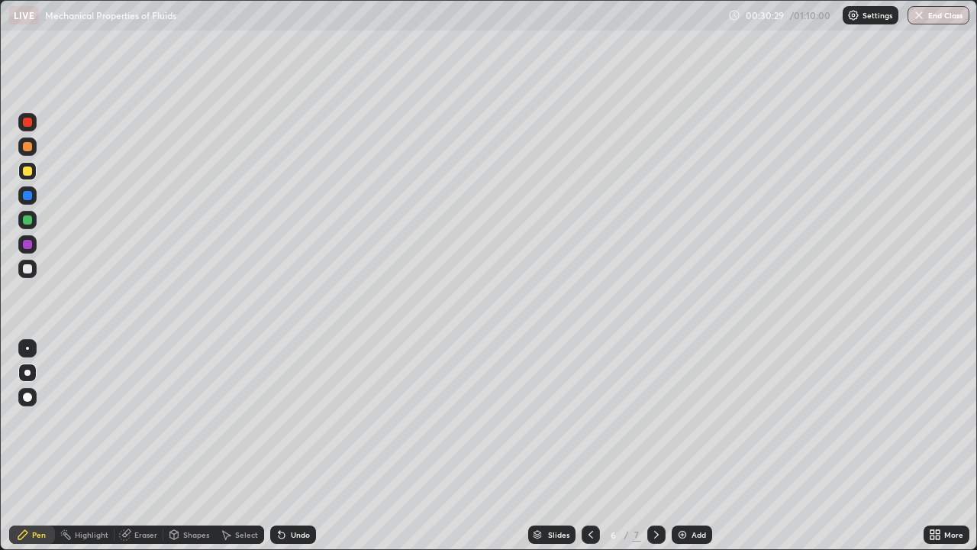
click at [657, 446] on icon at bounding box center [656, 534] width 12 height 12
click at [688, 446] on div "Add" at bounding box center [692, 534] width 40 height 18
click at [25, 267] on div at bounding box center [27, 268] width 9 height 9
click at [590, 446] on icon at bounding box center [591, 534] width 12 height 12
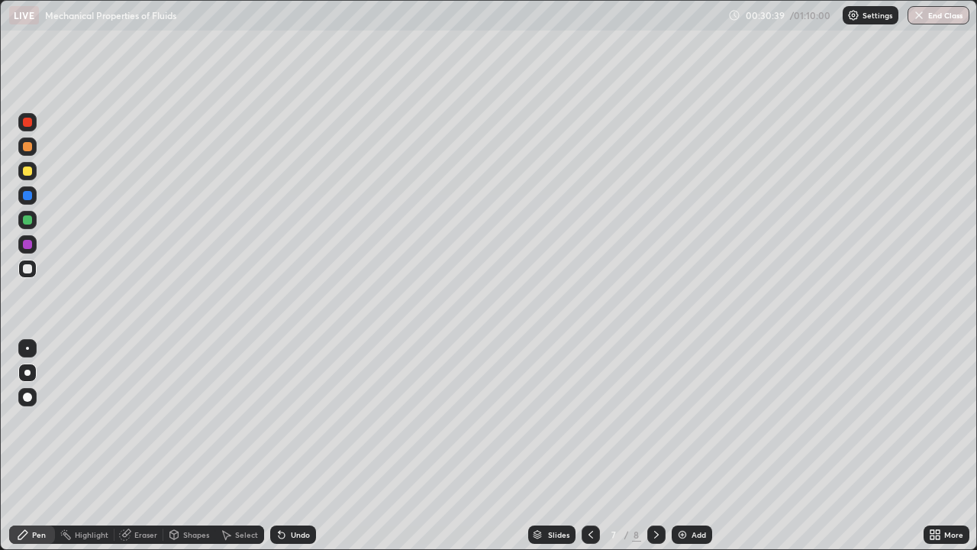
click at [655, 446] on icon at bounding box center [656, 534] width 12 height 12
click at [193, 446] on div "Shapes" at bounding box center [196, 535] width 26 height 8
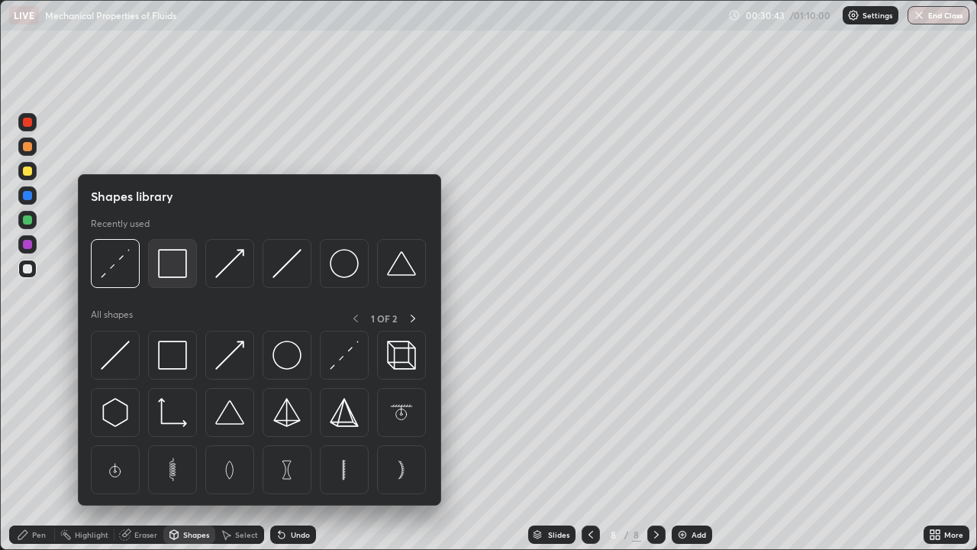
click at [182, 273] on img at bounding box center [172, 263] width 29 height 29
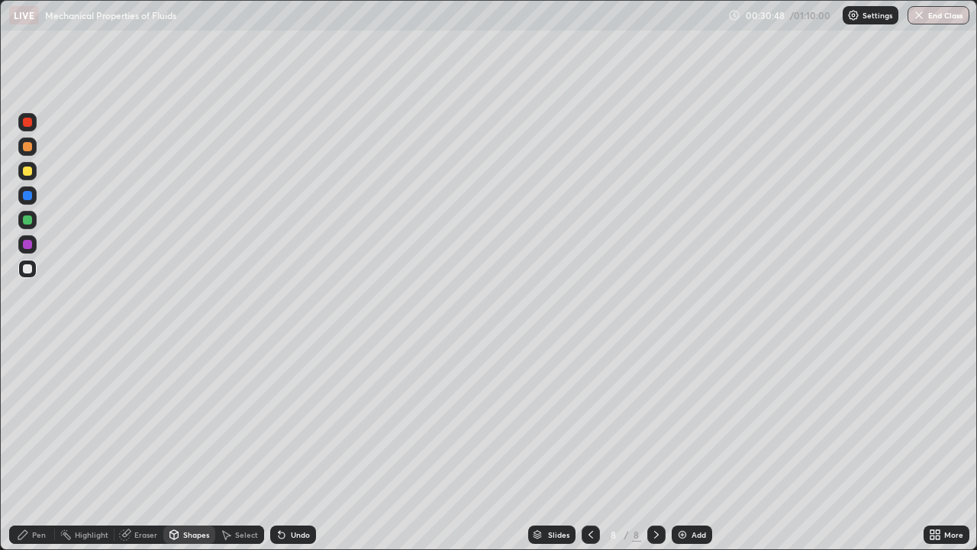
click at [134, 446] on div "Eraser" at bounding box center [145, 535] width 23 height 8
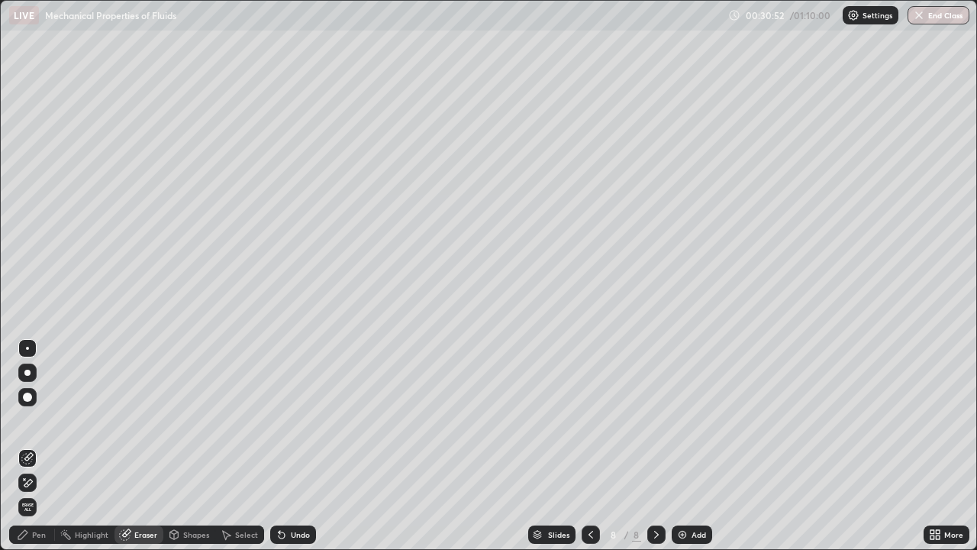
click at [140, 446] on div "Eraser" at bounding box center [145, 535] width 23 height 8
click at [34, 446] on div "Pen" at bounding box center [39, 535] width 14 height 8
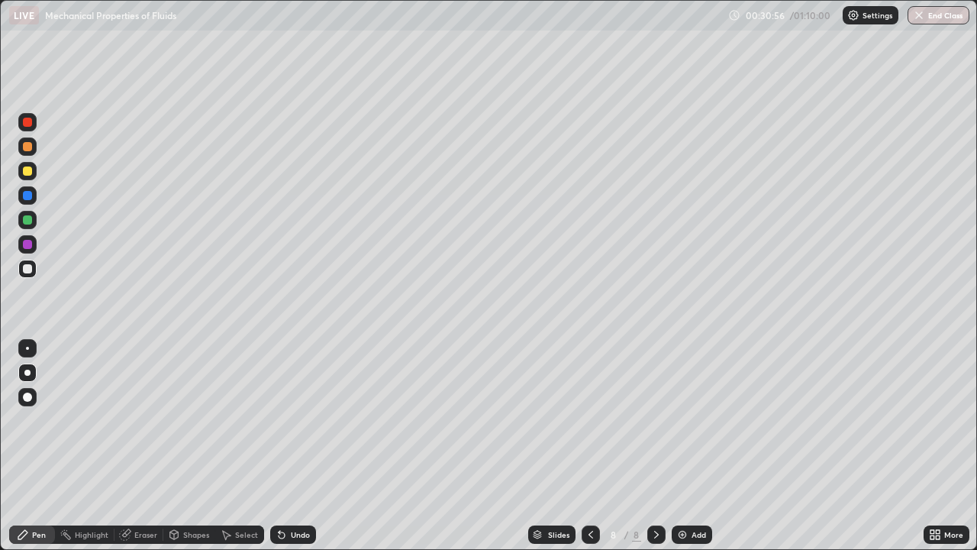
click at [197, 446] on div "Shapes" at bounding box center [196, 535] width 26 height 8
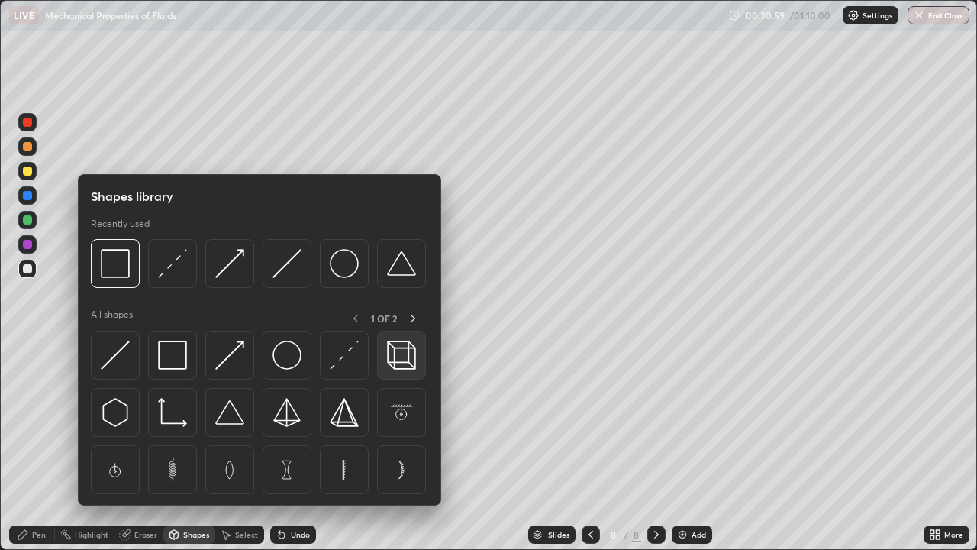
click at [393, 360] on img at bounding box center [401, 354] width 29 height 29
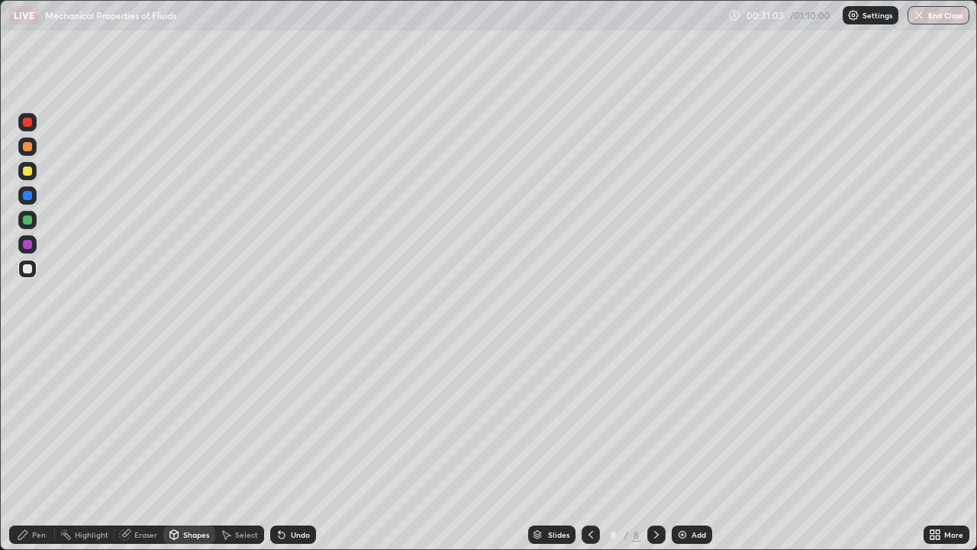
click at [184, 446] on div "Shapes" at bounding box center [189, 534] width 52 height 18
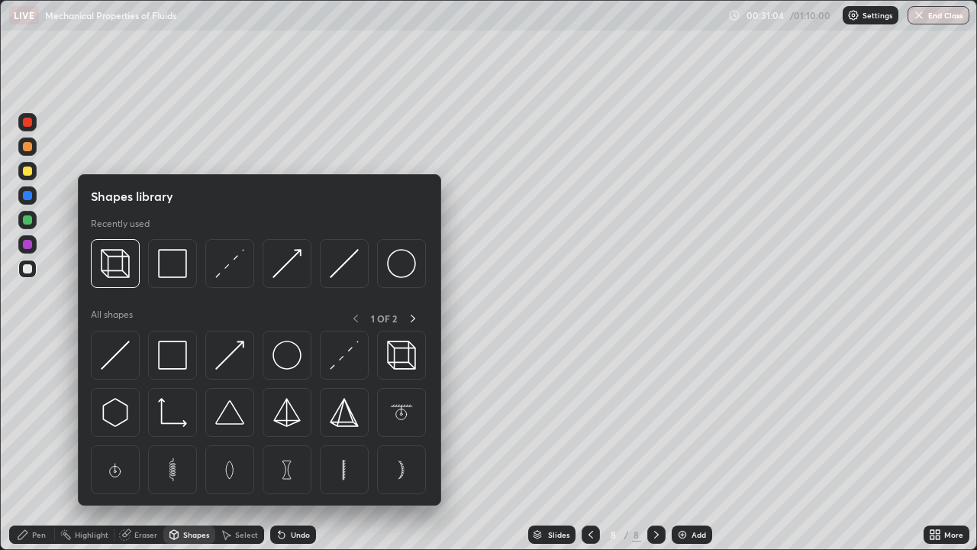
click at [237, 269] on img at bounding box center [229, 263] width 29 height 29
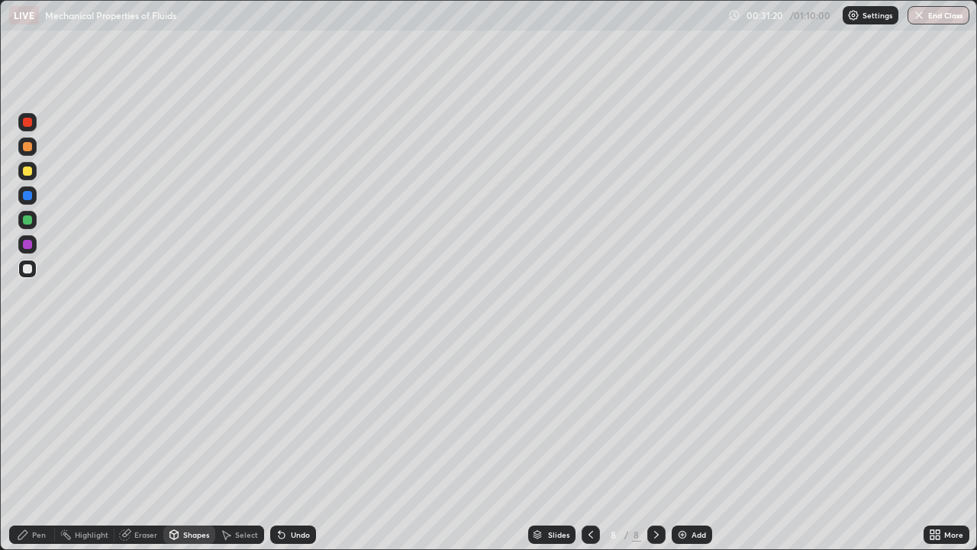
click at [39, 446] on div "Pen" at bounding box center [39, 535] width 14 height 8
click at [27, 214] on div at bounding box center [27, 220] width 18 height 18
click at [281, 446] on icon at bounding box center [282, 535] width 6 height 6
click at [28, 269] on div at bounding box center [27, 268] width 9 height 9
click at [33, 273] on div at bounding box center [27, 269] width 18 height 18
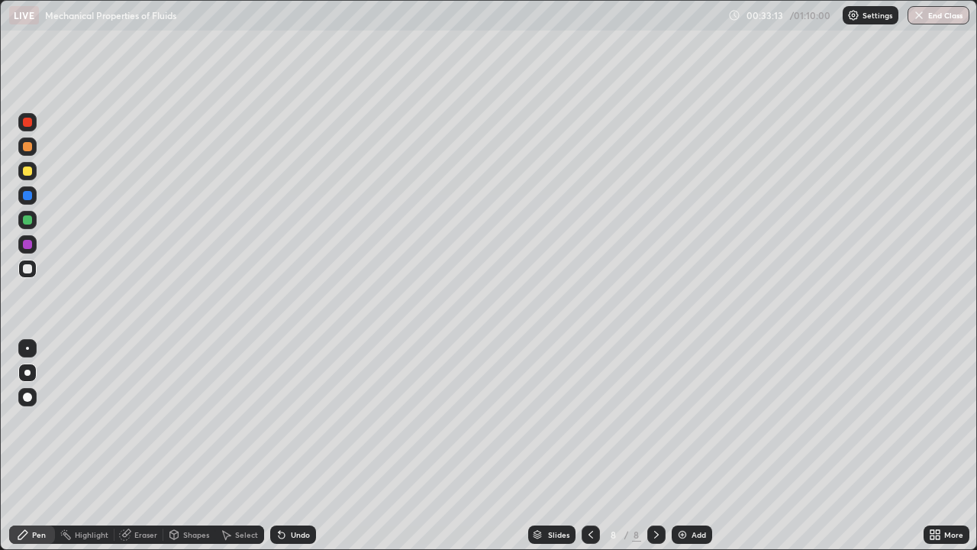
click at [31, 177] on div at bounding box center [27, 171] width 18 height 18
click at [35, 268] on div at bounding box center [27, 269] width 18 height 18
click at [293, 446] on div "Undo" at bounding box center [300, 535] width 19 height 8
click at [682, 446] on img at bounding box center [682, 534] width 12 height 12
click at [193, 446] on div "Shapes" at bounding box center [196, 535] width 26 height 8
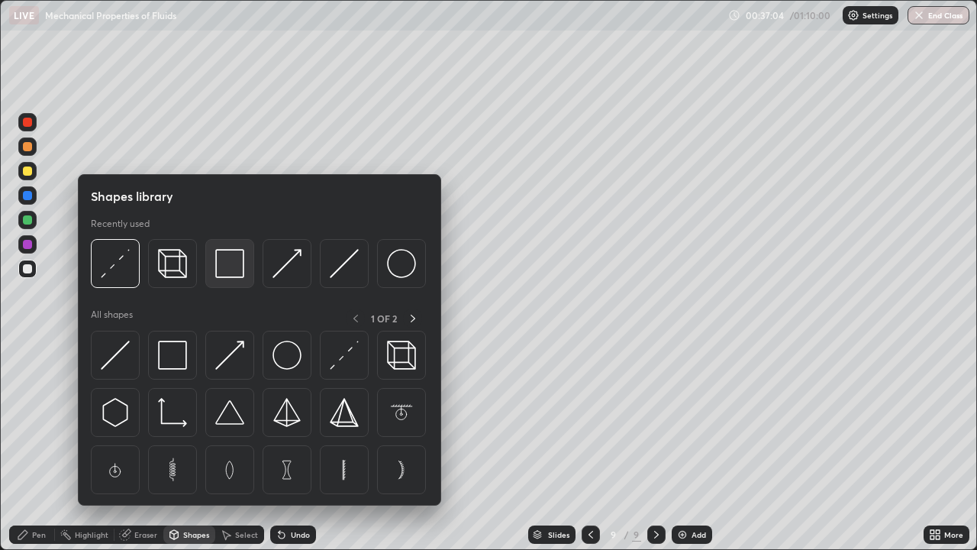
click at [231, 269] on img at bounding box center [229, 263] width 29 height 29
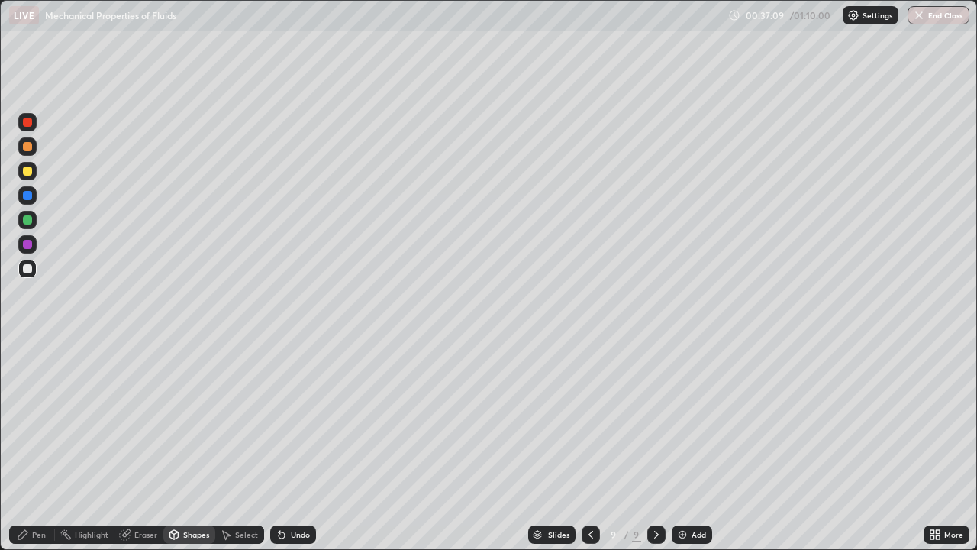
click at [189, 446] on div "Shapes" at bounding box center [189, 534] width 52 height 18
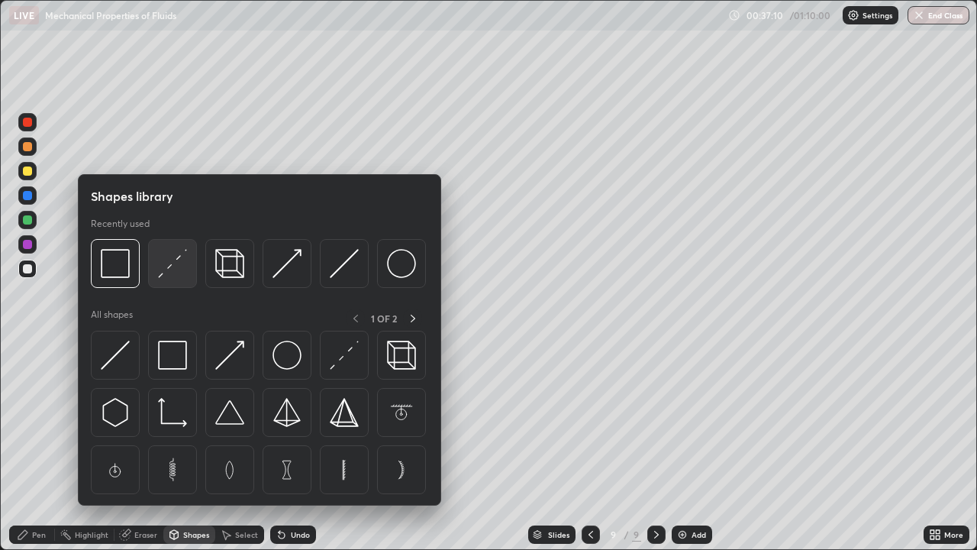
click at [170, 279] on div at bounding box center [172, 263] width 49 height 49
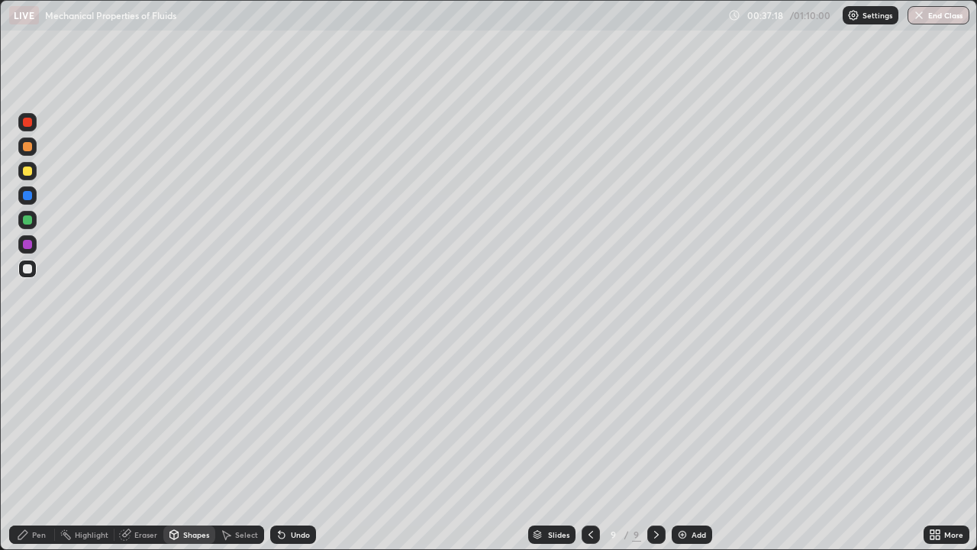
click at [26, 219] on div at bounding box center [27, 219] width 9 height 9
click at [27, 270] on div at bounding box center [27, 268] width 9 height 9
click at [188, 446] on div "Shapes" at bounding box center [196, 535] width 26 height 8
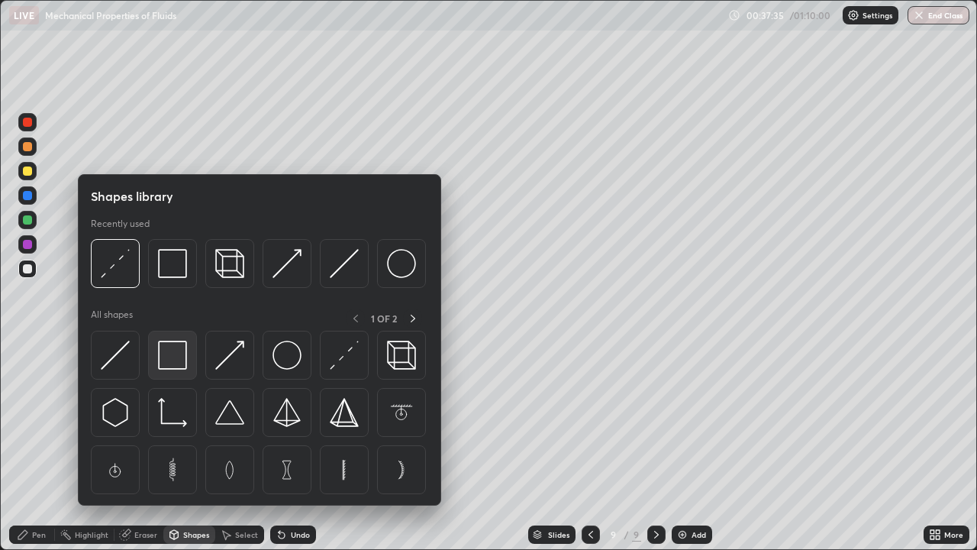
click at [169, 358] on img at bounding box center [172, 354] width 29 height 29
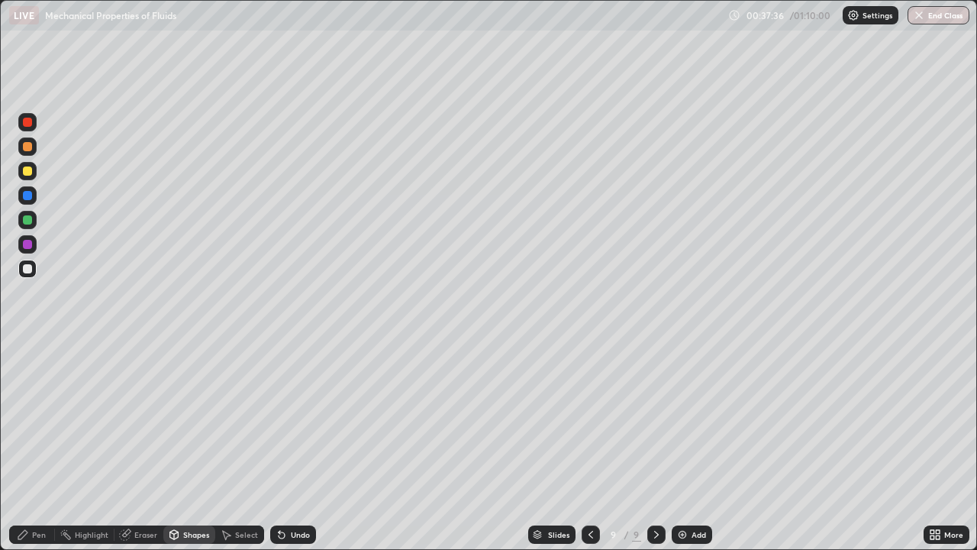
click at [193, 446] on div "Shapes" at bounding box center [196, 535] width 26 height 8
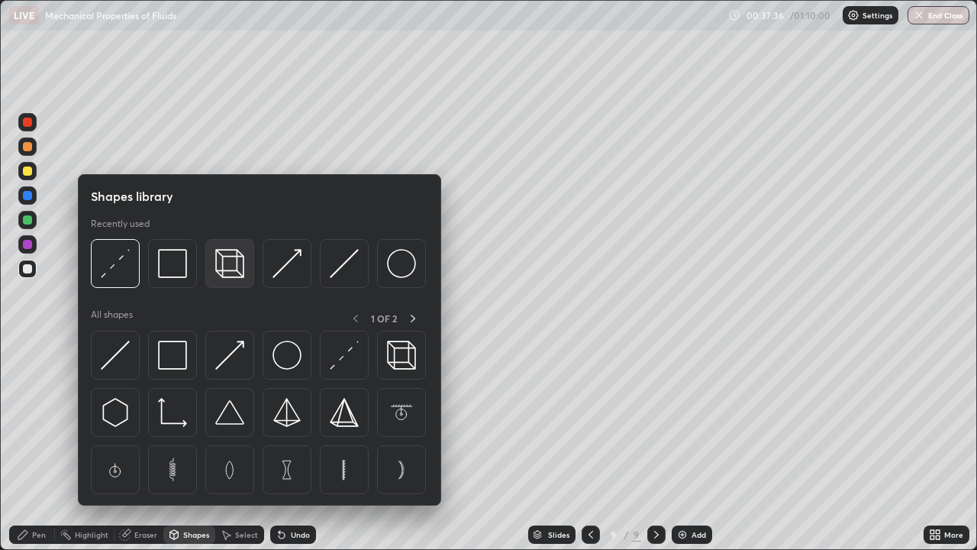
click at [224, 269] on img at bounding box center [229, 263] width 29 height 29
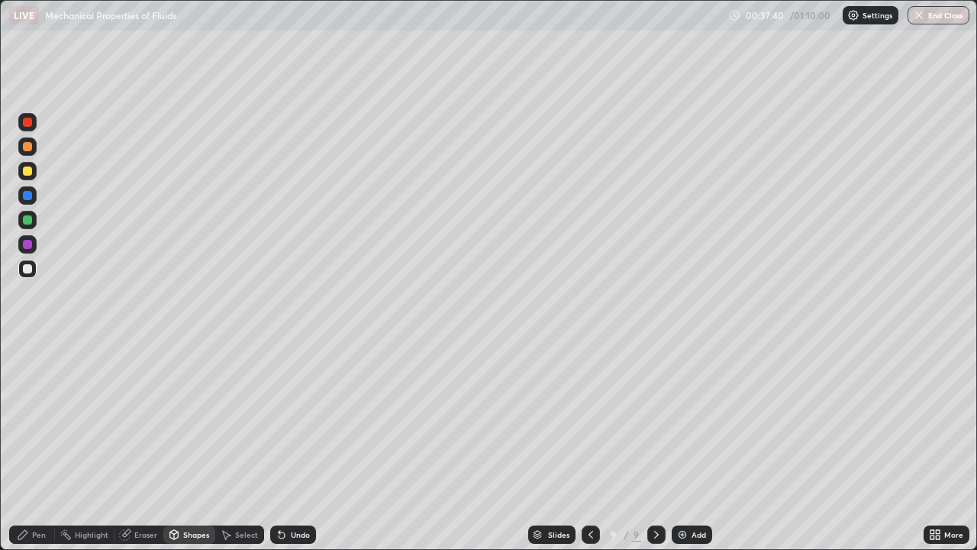
click at [297, 446] on div "Undo" at bounding box center [293, 534] width 46 height 18
click at [33, 446] on div "Pen" at bounding box center [39, 535] width 14 height 8
click at [24, 396] on div at bounding box center [27, 396] width 9 height 9
click at [191, 446] on div "Shapes" at bounding box center [196, 535] width 26 height 8
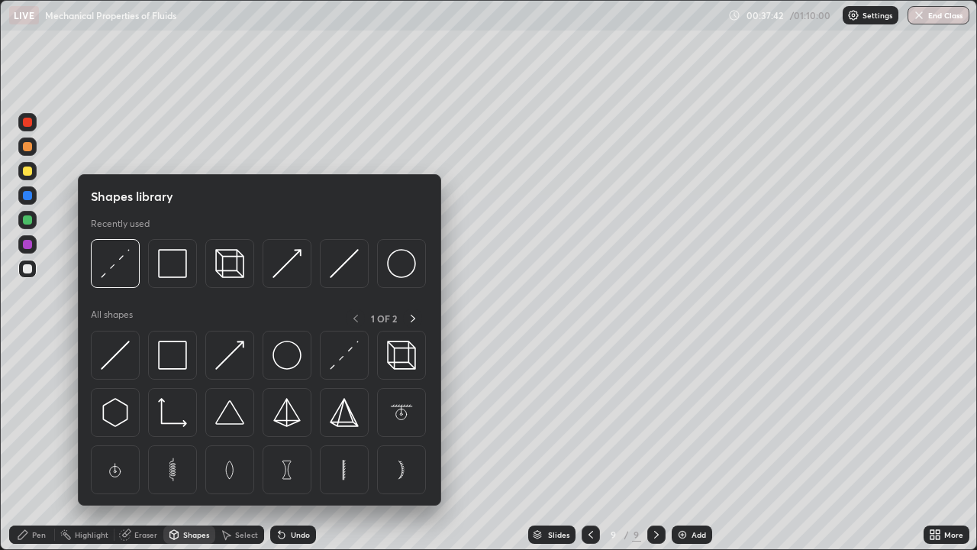
click at [195, 446] on div "Shapes" at bounding box center [196, 535] width 26 height 8
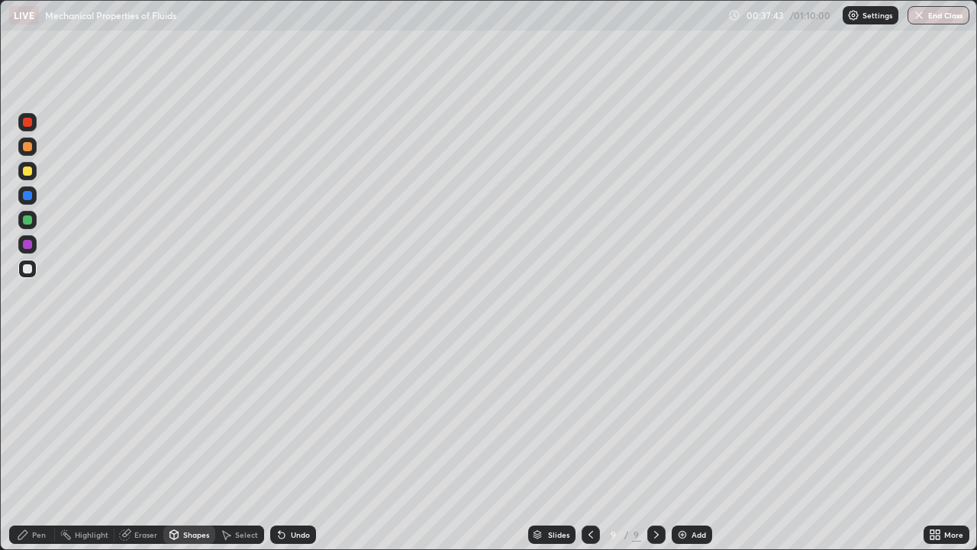
click at [24, 150] on div at bounding box center [27, 146] width 9 height 9
click at [34, 446] on div "Pen" at bounding box center [39, 535] width 14 height 8
click at [27, 373] on div at bounding box center [27, 372] width 6 height 6
click at [27, 266] on div at bounding box center [27, 268] width 9 height 9
click at [188, 446] on div "Shapes" at bounding box center [196, 535] width 26 height 8
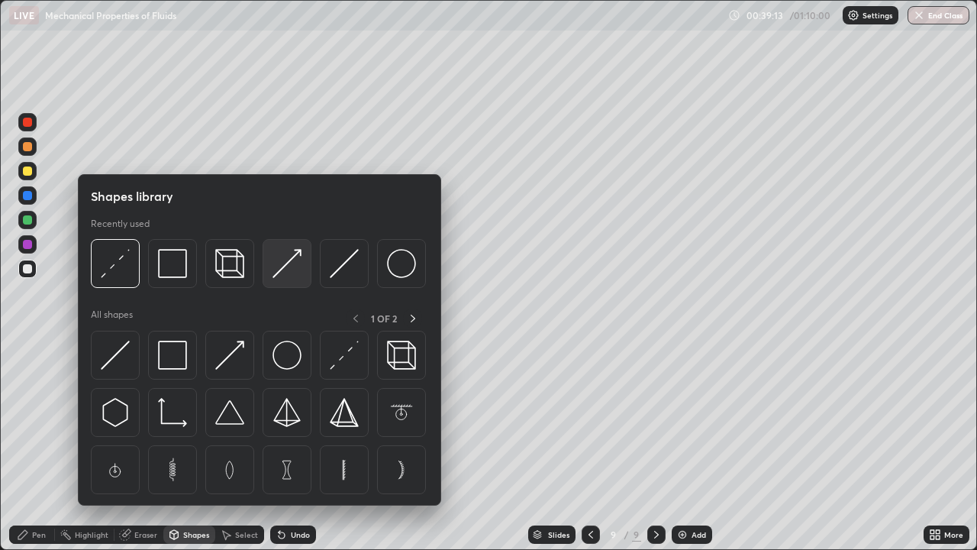
click at [292, 273] on img at bounding box center [287, 263] width 29 height 29
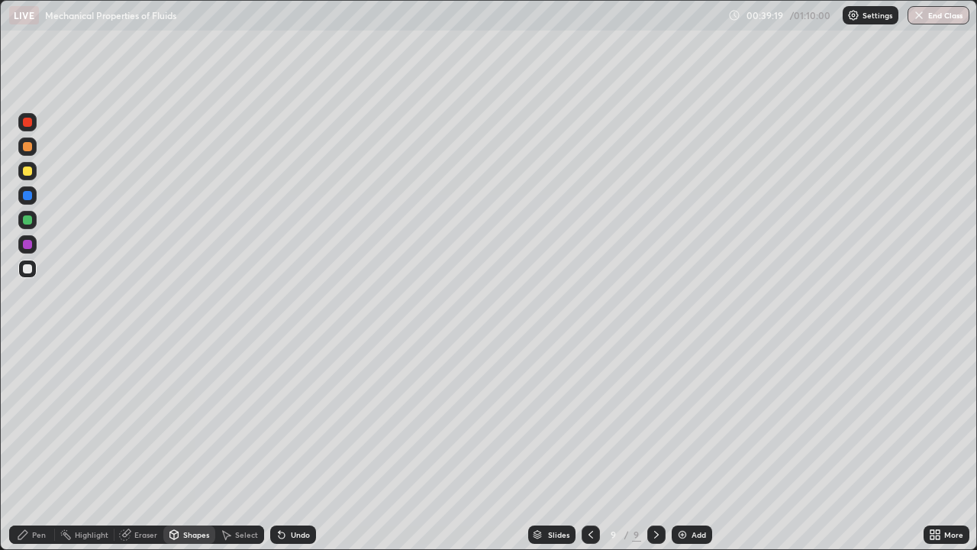
click at [44, 446] on div "Pen" at bounding box center [39, 535] width 14 height 8
click at [687, 446] on img at bounding box center [682, 534] width 12 height 12
click at [582, 446] on div at bounding box center [590, 534] width 18 height 18
click at [655, 446] on icon at bounding box center [656, 534] width 12 height 12
click at [294, 446] on div "Undo" at bounding box center [300, 535] width 19 height 8
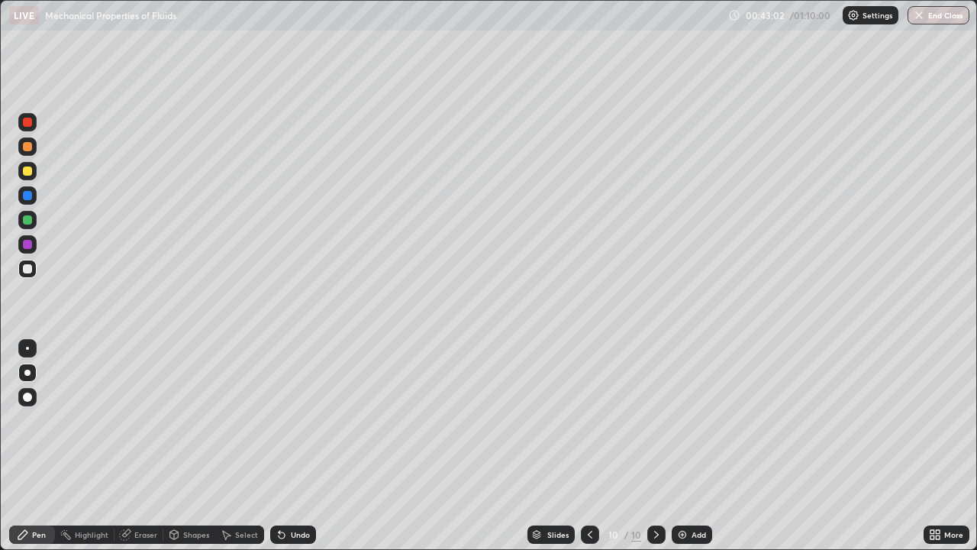
click at [294, 446] on div "Undo" at bounding box center [300, 535] width 19 height 8
click at [589, 446] on icon at bounding box center [590, 534] width 12 height 12
click at [590, 446] on div at bounding box center [590, 534] width 18 height 18
click at [653, 446] on div at bounding box center [656, 534] width 18 height 18
click at [655, 446] on icon at bounding box center [656, 534] width 12 height 12
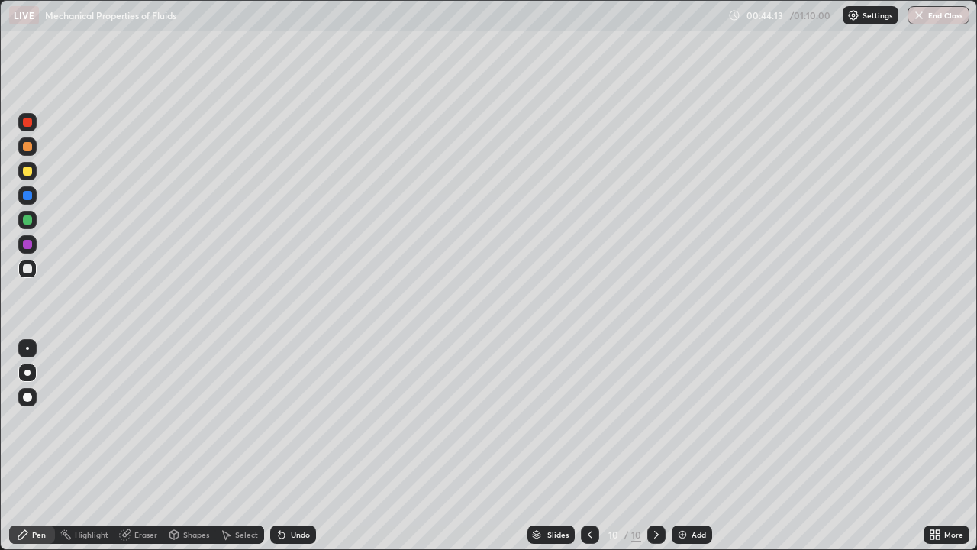
click at [588, 446] on icon at bounding box center [590, 534] width 12 height 12
click at [28, 221] on div at bounding box center [27, 219] width 9 height 9
click at [655, 446] on icon at bounding box center [656, 534] width 12 height 12
click at [595, 446] on icon at bounding box center [590, 534] width 12 height 12
click at [656, 446] on icon at bounding box center [656, 534] width 12 height 12
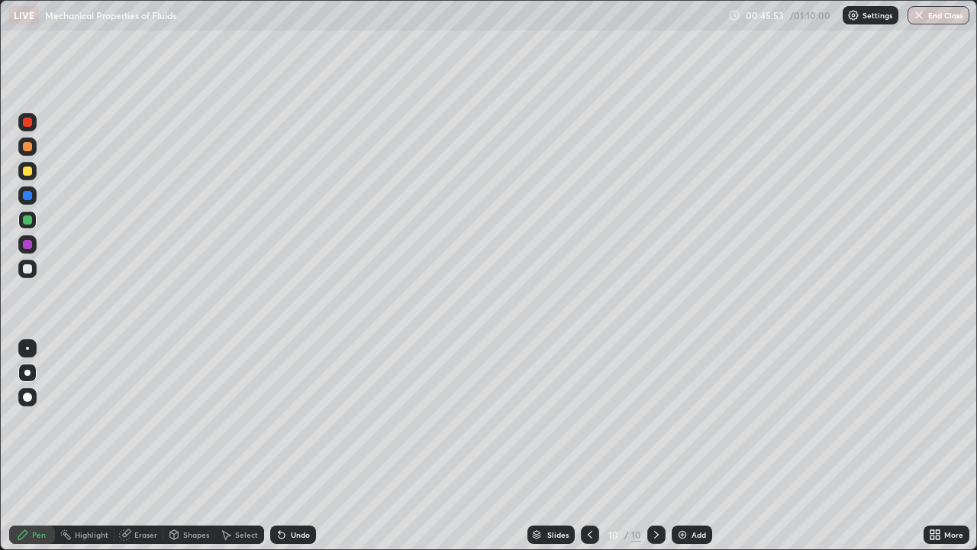
click at [682, 446] on img at bounding box center [682, 534] width 12 height 12
click at [28, 271] on div at bounding box center [27, 268] width 9 height 9
click at [142, 446] on div "Eraser" at bounding box center [145, 535] width 23 height 8
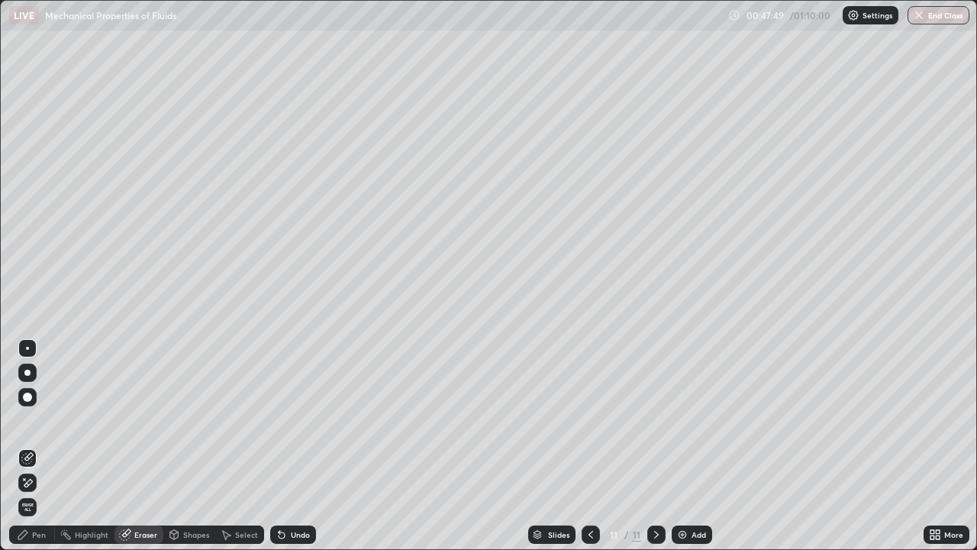
click at [40, 446] on div "Pen" at bounding box center [39, 535] width 14 height 8
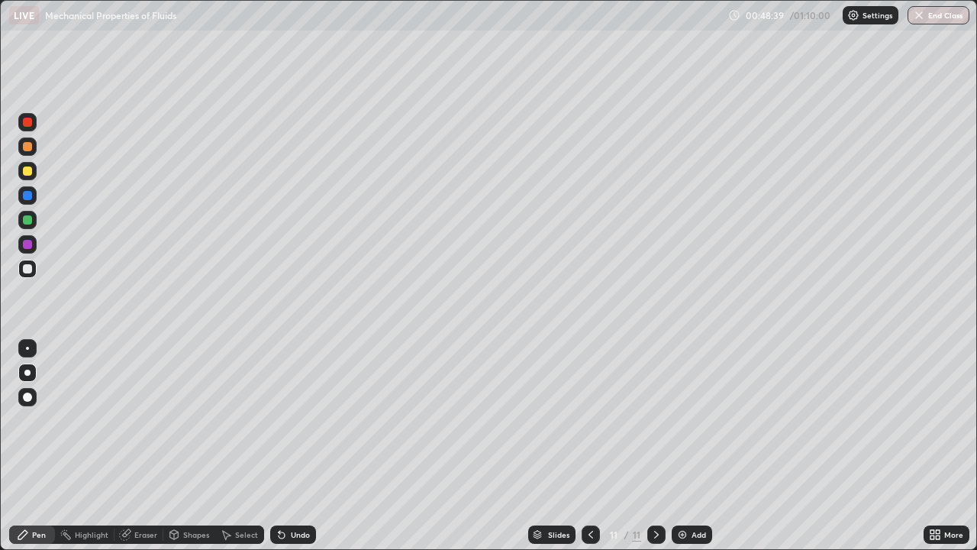
click at [135, 446] on div "Eraser" at bounding box center [145, 535] width 23 height 8
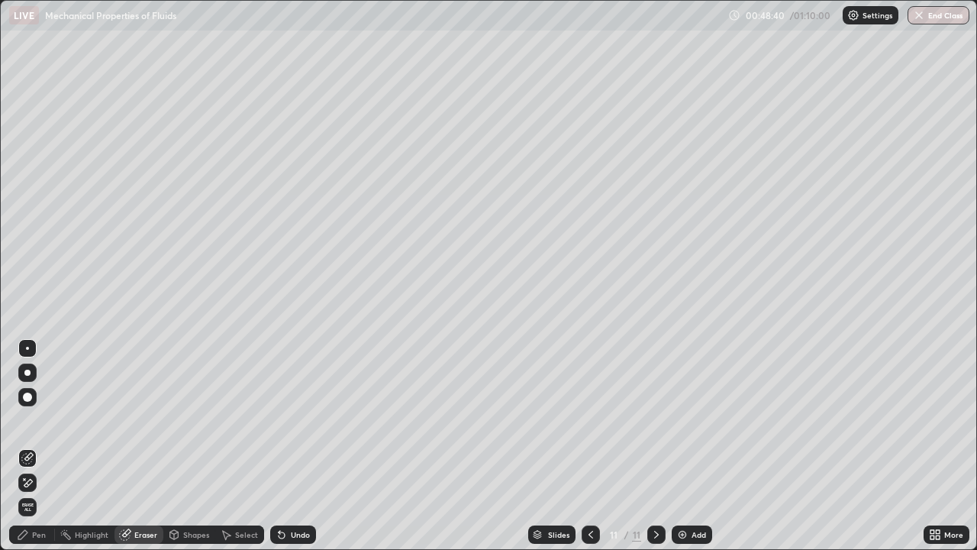
click at [27, 446] on span "Erase all" at bounding box center [27, 506] width 17 height 9
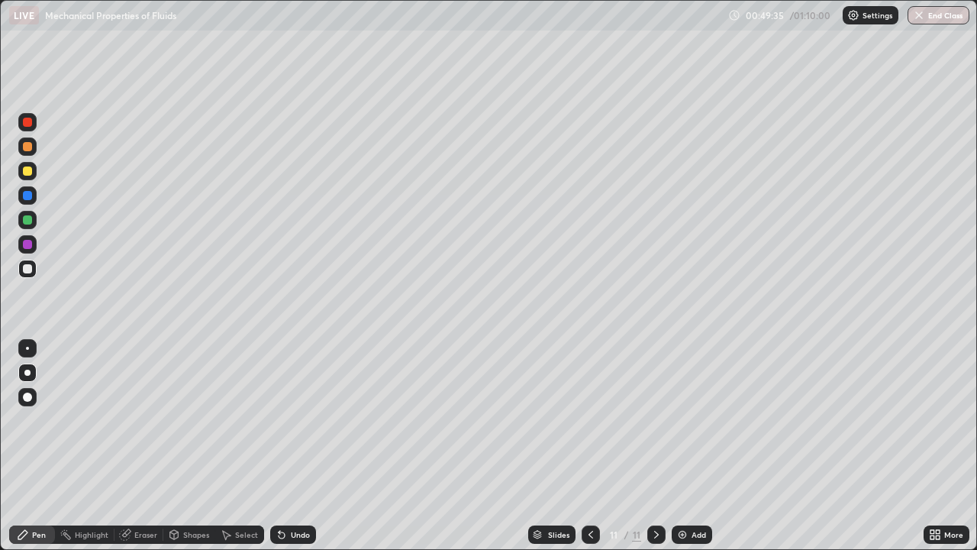
click at [186, 446] on div "Shapes" at bounding box center [196, 535] width 26 height 8
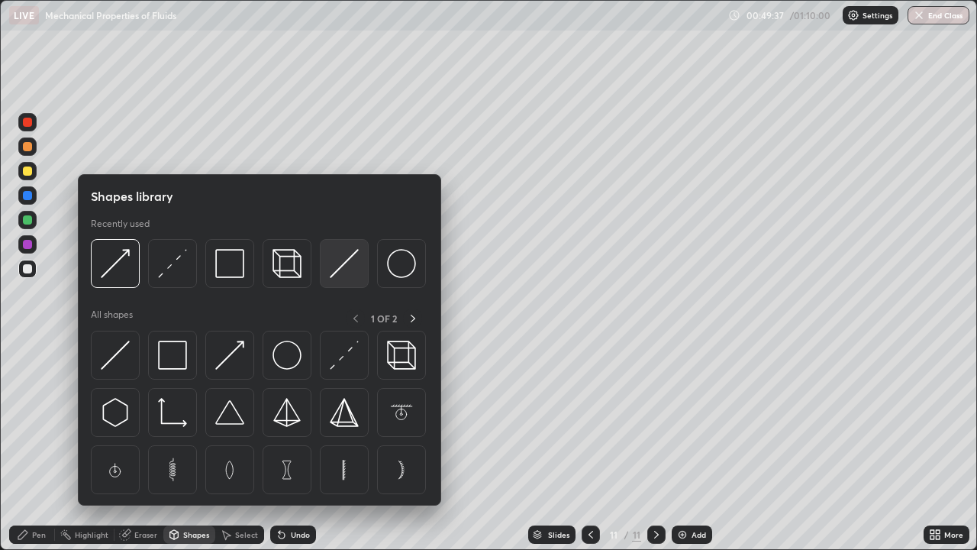
click at [340, 271] on img at bounding box center [344, 263] width 29 height 29
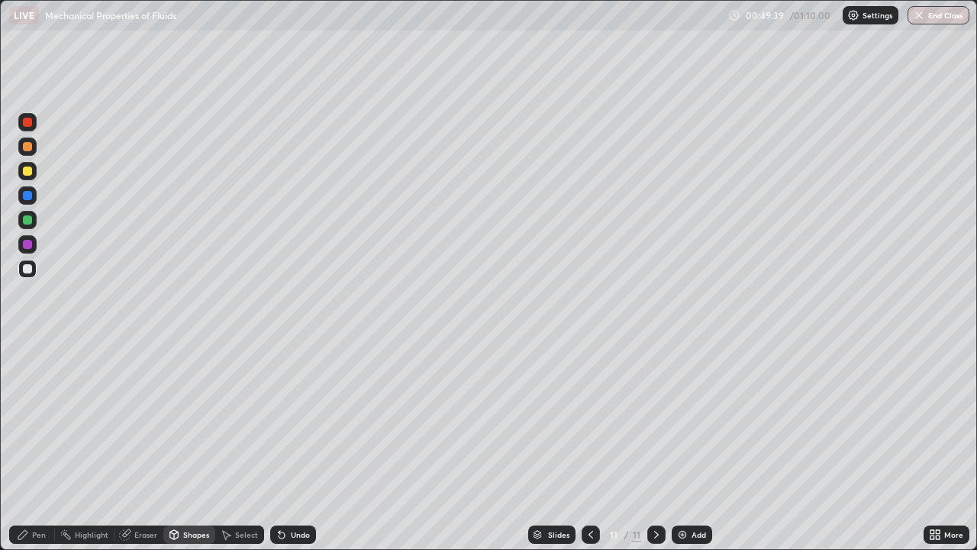
click at [296, 446] on div "Undo" at bounding box center [300, 535] width 19 height 8
click at [39, 446] on div "Pen" at bounding box center [39, 535] width 14 height 8
click at [180, 446] on div "Shapes" at bounding box center [189, 534] width 52 height 18
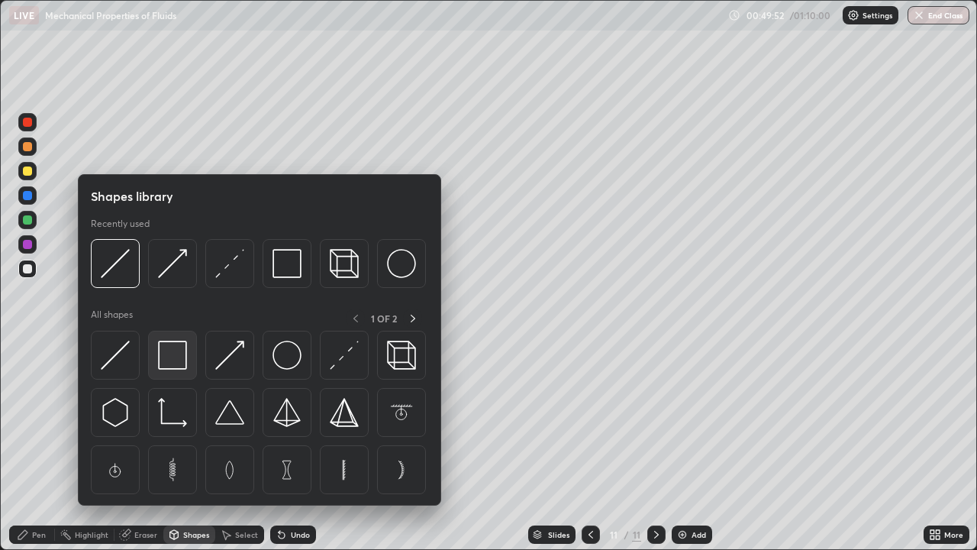
click at [172, 366] on img at bounding box center [172, 354] width 29 height 29
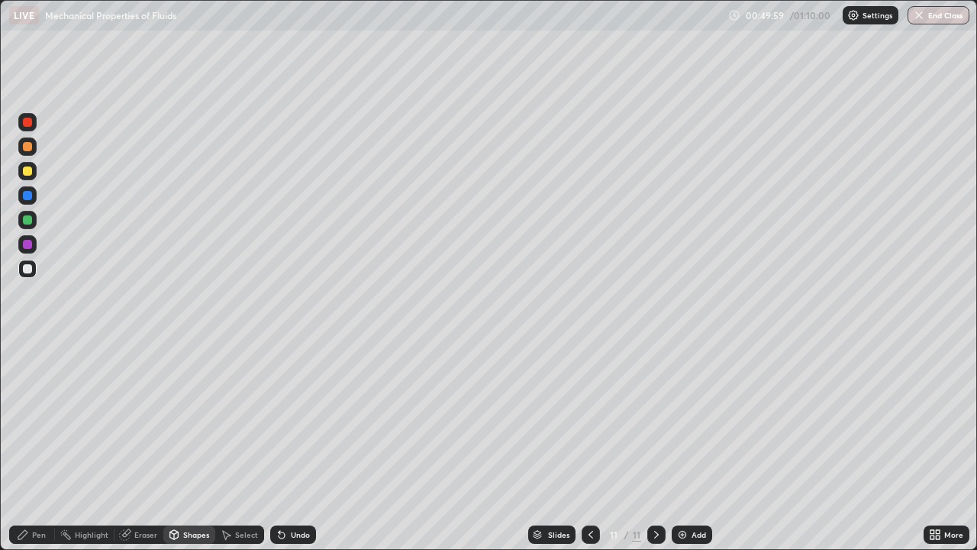
click at [141, 446] on div "Eraser" at bounding box center [145, 535] width 23 height 8
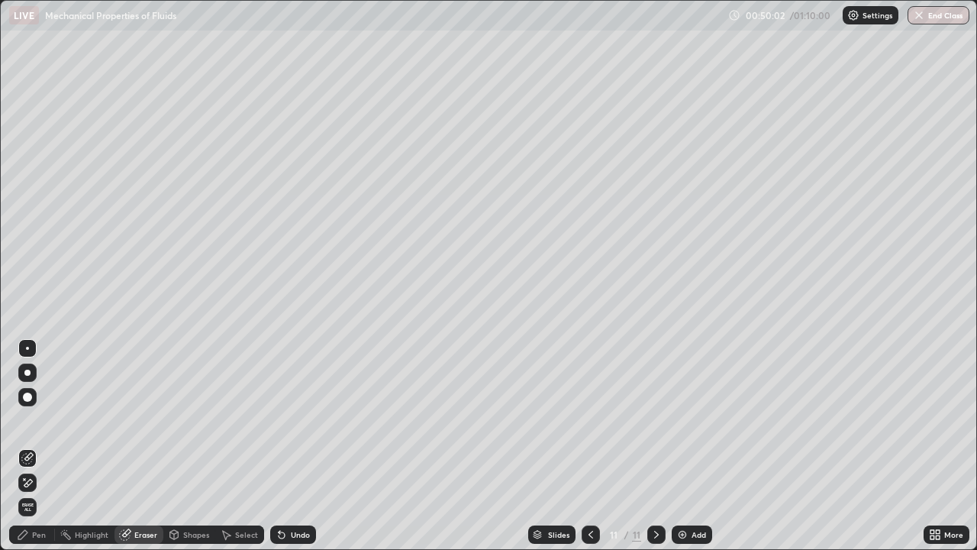
click at [190, 446] on div "Shapes" at bounding box center [196, 535] width 26 height 8
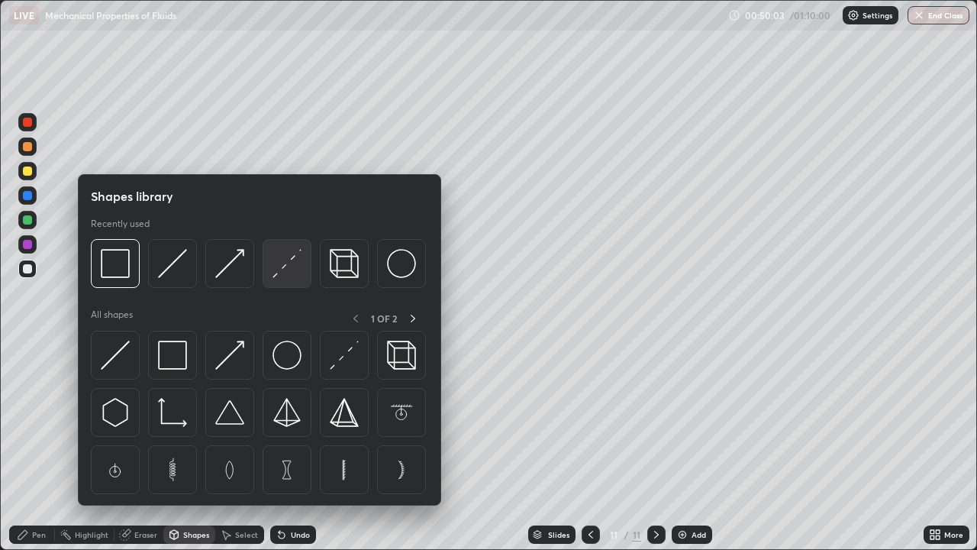
click at [285, 278] on img at bounding box center [287, 263] width 29 height 29
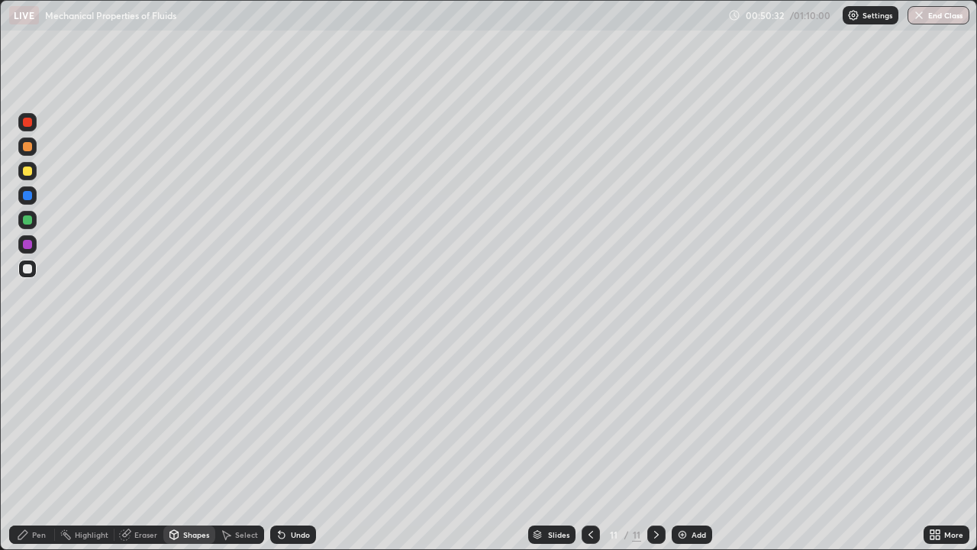
click at [146, 446] on div "Eraser" at bounding box center [145, 535] width 23 height 8
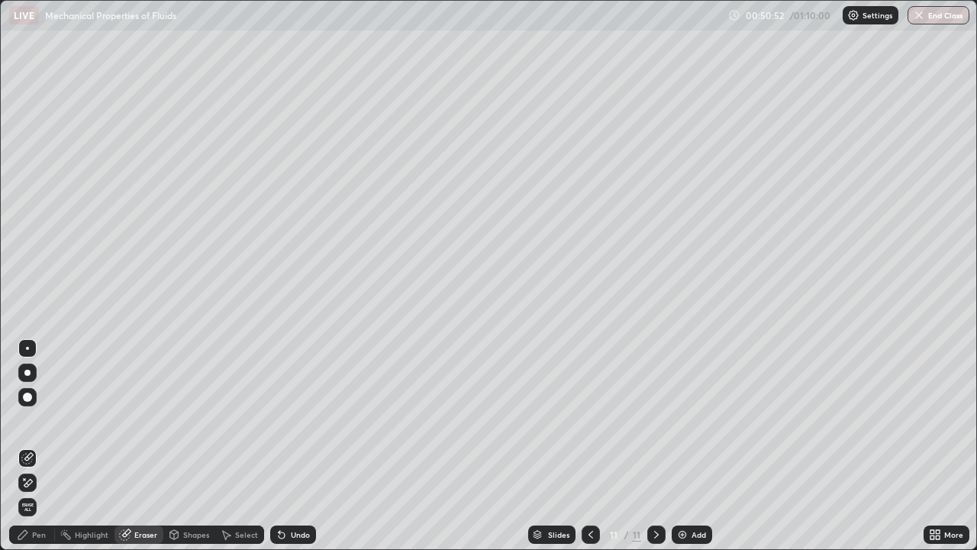
click at [192, 446] on div "Shapes" at bounding box center [196, 535] width 26 height 8
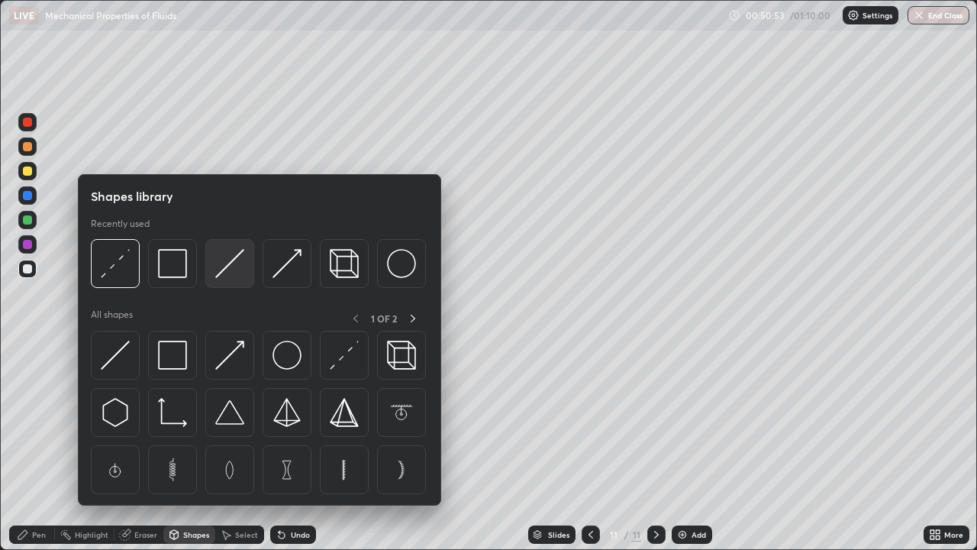
click at [233, 277] on img at bounding box center [229, 263] width 29 height 29
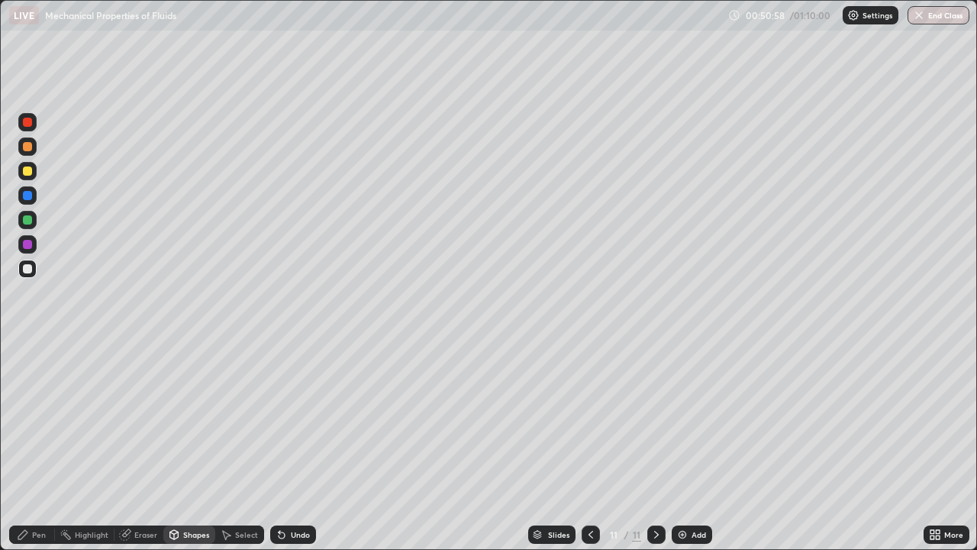
click at [47, 446] on div "Pen" at bounding box center [32, 534] width 46 height 18
click at [35, 446] on div "Pen" at bounding box center [32, 534] width 46 height 18
click at [28, 171] on div at bounding box center [27, 170] width 9 height 9
click at [27, 274] on div at bounding box center [27, 269] width 18 height 18
click at [27, 218] on div at bounding box center [27, 219] width 9 height 9
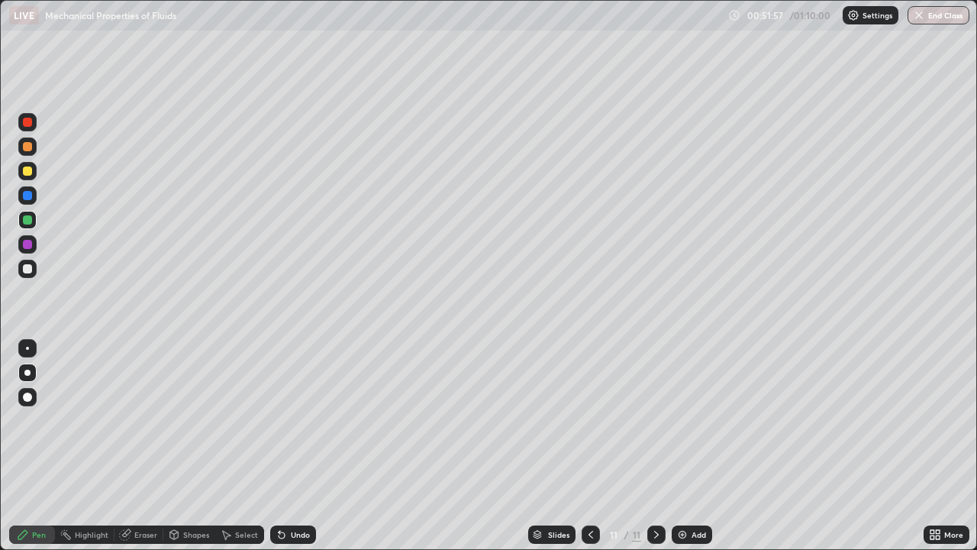
click at [193, 446] on div "Shapes" at bounding box center [196, 535] width 26 height 8
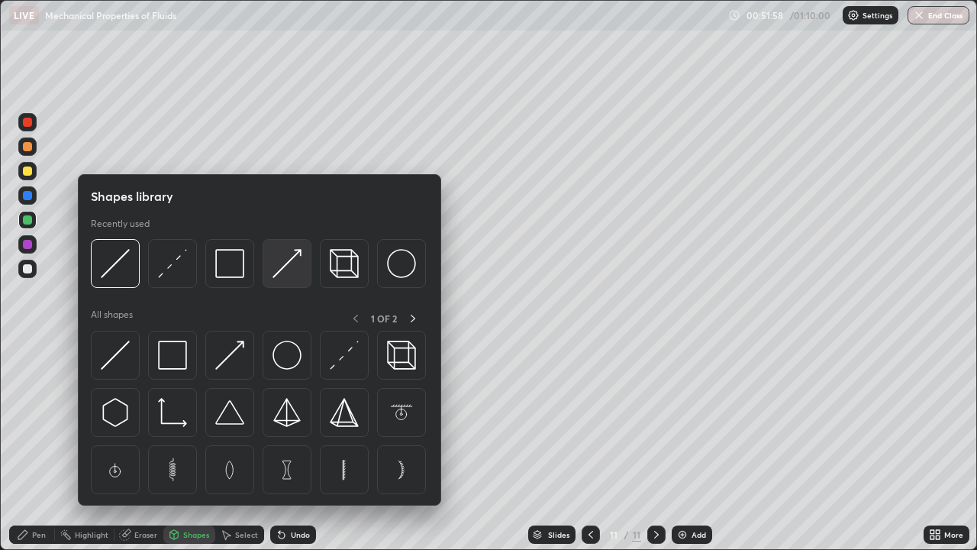
click at [289, 266] on img at bounding box center [287, 263] width 29 height 29
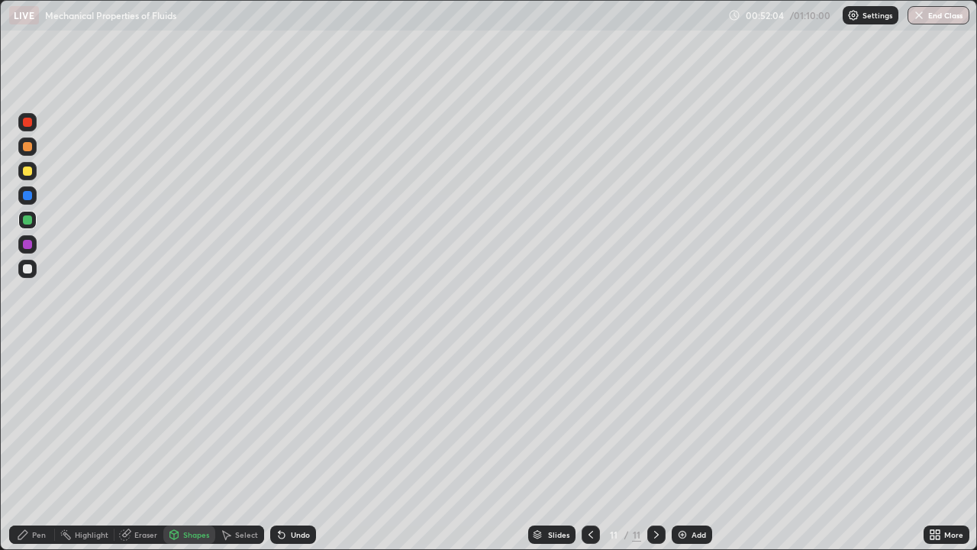
click at [33, 446] on div "Pen" at bounding box center [32, 534] width 46 height 18
click at [31, 396] on div at bounding box center [27, 396] width 9 height 9
click at [27, 269] on div at bounding box center [27, 268] width 9 height 9
click at [27, 221] on div at bounding box center [27, 219] width 9 height 9
click at [300, 446] on div "Undo" at bounding box center [300, 535] width 19 height 8
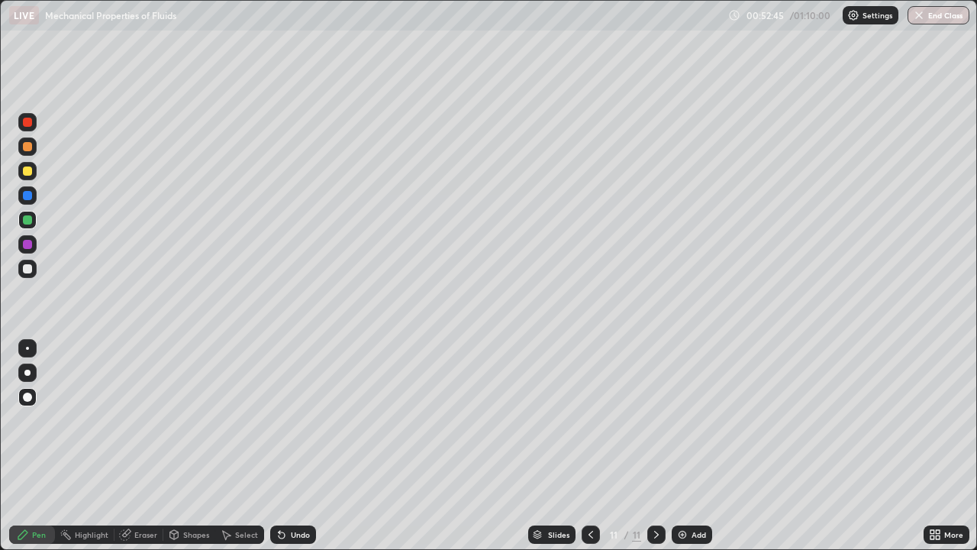
click at [299, 446] on div "Undo" at bounding box center [293, 534] width 46 height 18
click at [301, 446] on div "Undo" at bounding box center [293, 534] width 46 height 18
click at [298, 446] on div "Undo" at bounding box center [293, 534] width 46 height 18
click at [299, 446] on div "Undo" at bounding box center [293, 534] width 46 height 18
click at [100, 446] on div "Highlight" at bounding box center [85, 534] width 60 height 18
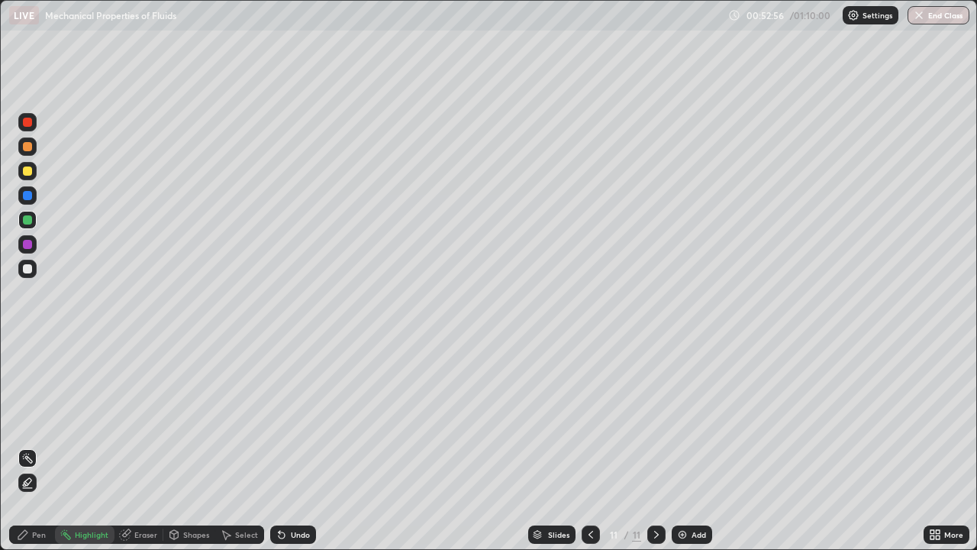
click at [34, 446] on div "Pen" at bounding box center [39, 535] width 14 height 8
click at [31, 269] on div at bounding box center [27, 268] width 9 height 9
click at [689, 446] on div "Add" at bounding box center [692, 534] width 40 height 18
click at [30, 371] on div at bounding box center [27, 372] width 6 height 6
click at [26, 171] on div at bounding box center [27, 170] width 9 height 9
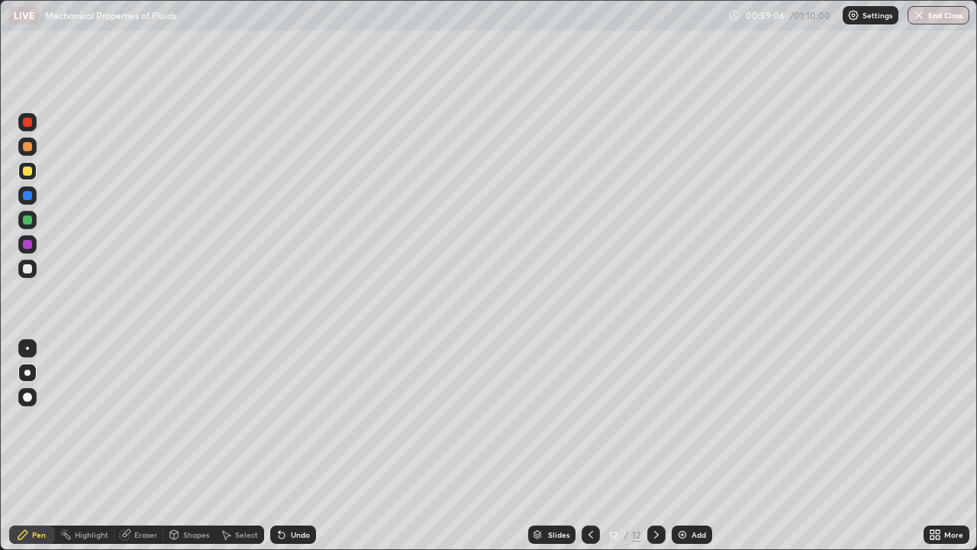
click at [27, 276] on div at bounding box center [27, 269] width 18 height 18
click at [688, 446] on div "Add" at bounding box center [692, 534] width 40 height 18
click at [191, 446] on div "Shapes" at bounding box center [196, 535] width 26 height 8
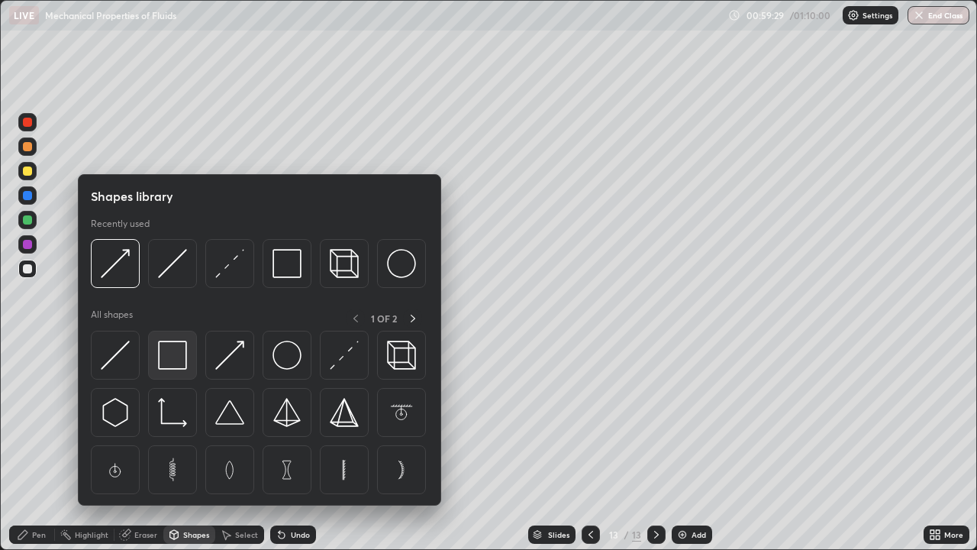
click at [175, 347] on img at bounding box center [172, 354] width 29 height 29
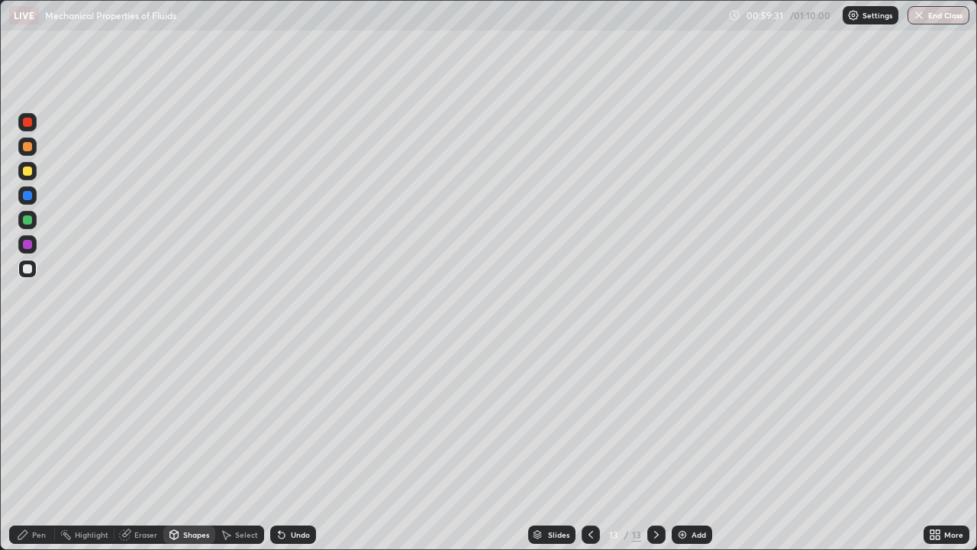
click at [191, 446] on div "Shapes" at bounding box center [196, 535] width 26 height 8
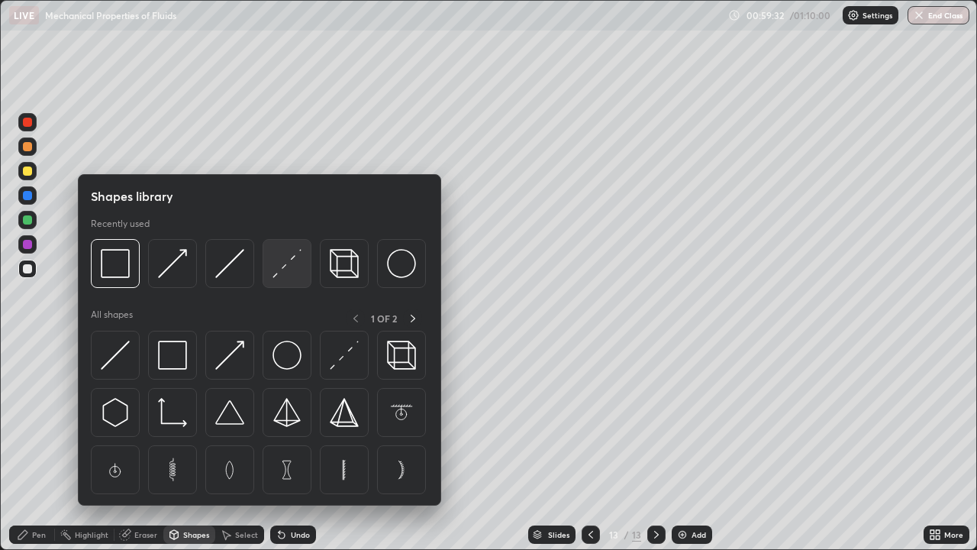
click at [290, 269] on img at bounding box center [287, 263] width 29 height 29
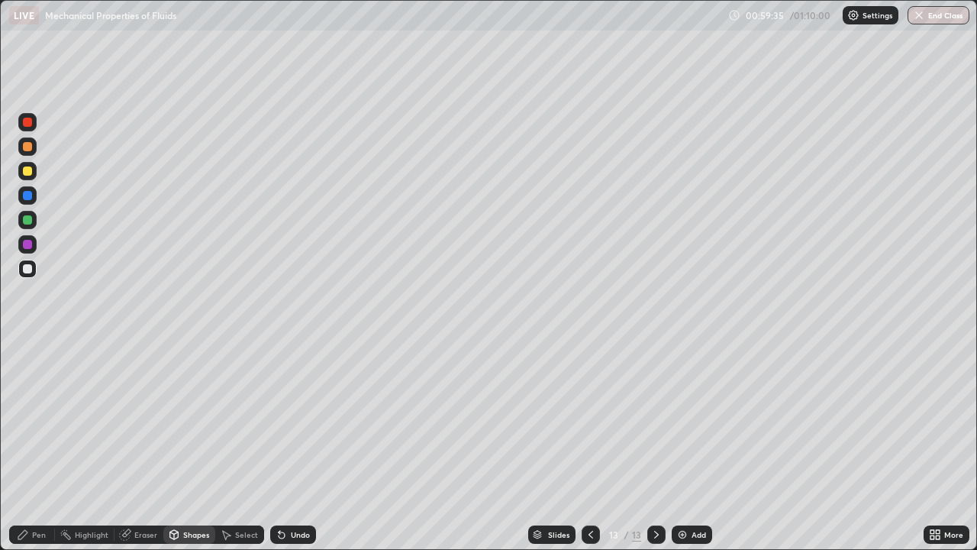
click at [34, 446] on div "Pen" at bounding box center [32, 534] width 46 height 18
click at [31, 394] on div at bounding box center [27, 397] width 18 height 18
click at [27, 176] on div at bounding box center [27, 171] width 18 height 18
click at [27, 373] on div at bounding box center [27, 372] width 6 height 6
click at [21, 218] on div at bounding box center [27, 220] width 18 height 18
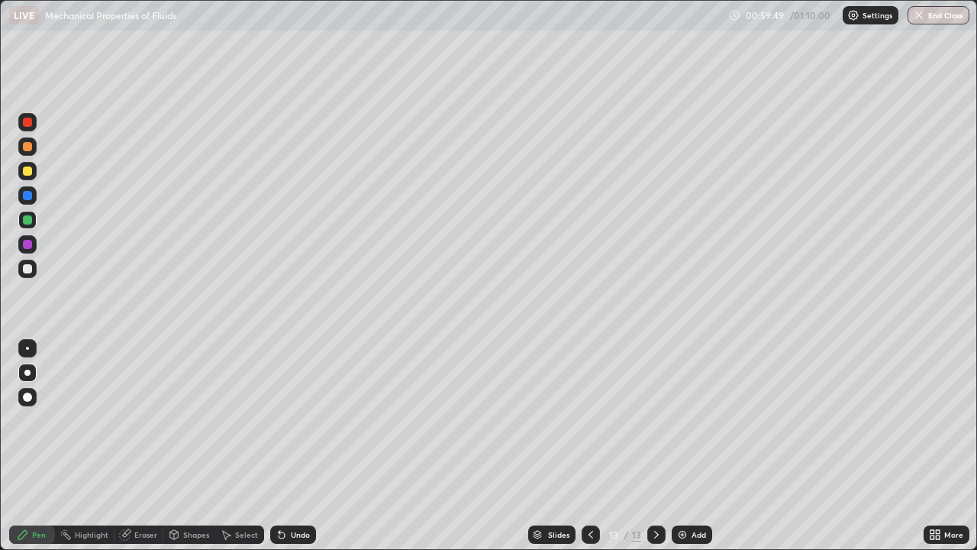
click at [34, 273] on div at bounding box center [27, 269] width 18 height 18
click at [137, 446] on div "Eraser" at bounding box center [139, 534] width 49 height 18
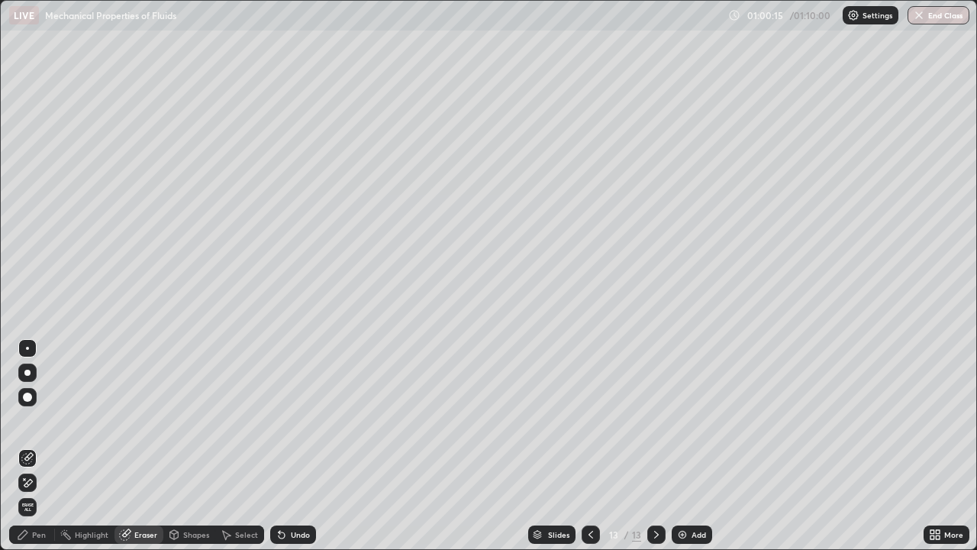
click at [31, 446] on div "Pen" at bounding box center [32, 534] width 46 height 18
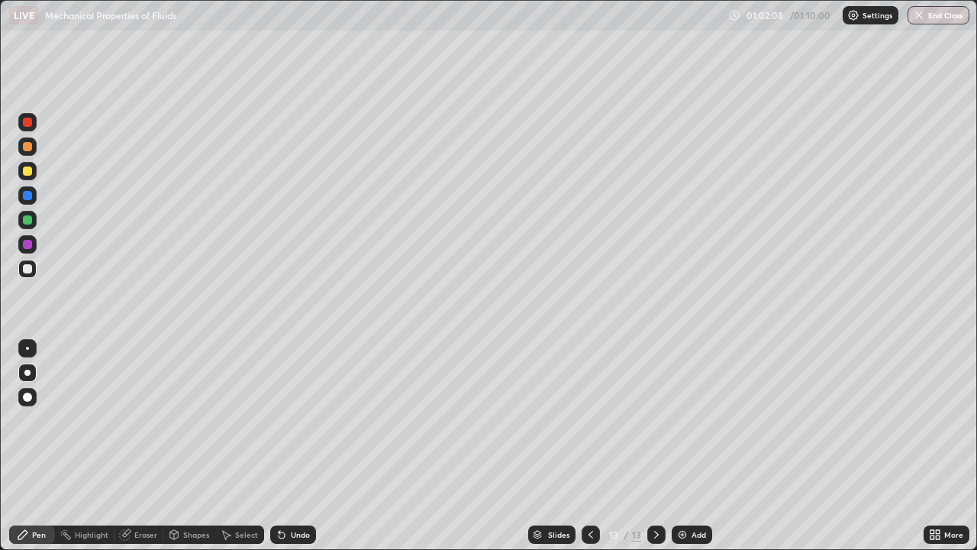
click at [589, 446] on icon at bounding box center [591, 535] width 5 height 8
click at [583, 446] on div at bounding box center [591, 534] width 18 height 31
click at [655, 446] on icon at bounding box center [656, 534] width 12 height 12
click at [647, 446] on div at bounding box center [656, 534] width 18 height 18
click at [582, 446] on div at bounding box center [591, 534] width 18 height 18
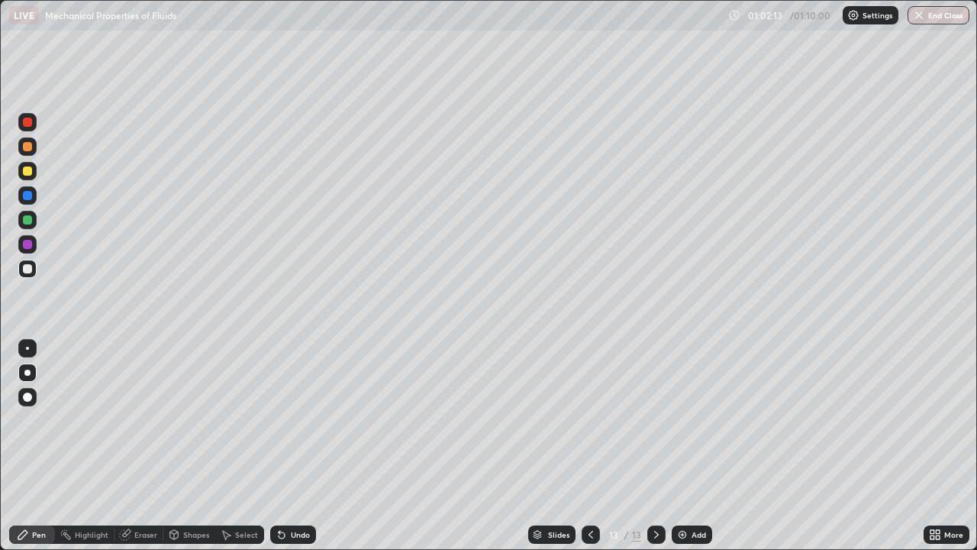
click at [582, 446] on div at bounding box center [591, 534] width 18 height 31
click at [583, 446] on div at bounding box center [591, 534] width 18 height 18
click at [582, 446] on div at bounding box center [591, 534] width 18 height 31
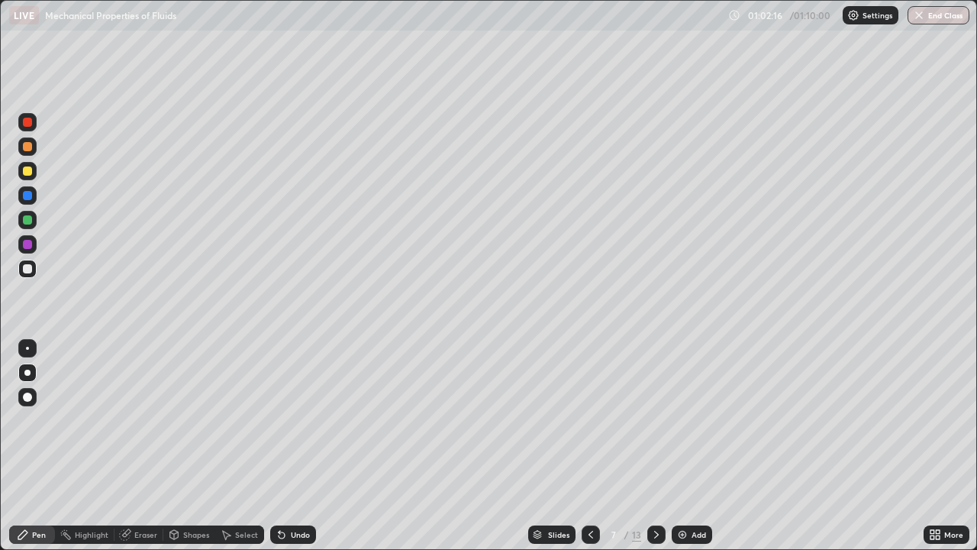
click at [582, 446] on div at bounding box center [591, 534] width 18 height 18
click at [586, 446] on icon at bounding box center [591, 534] width 12 height 12
click at [554, 446] on div "Slides" at bounding box center [558, 535] width 21 height 8
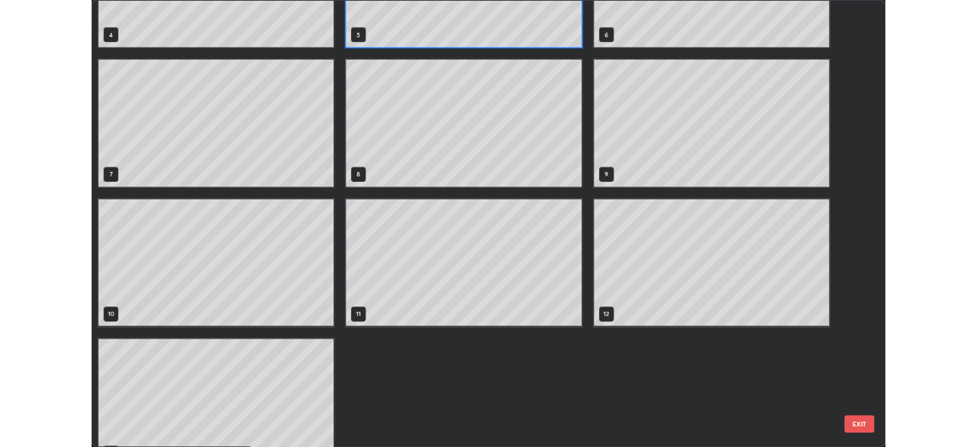
scroll to position [309, 0]
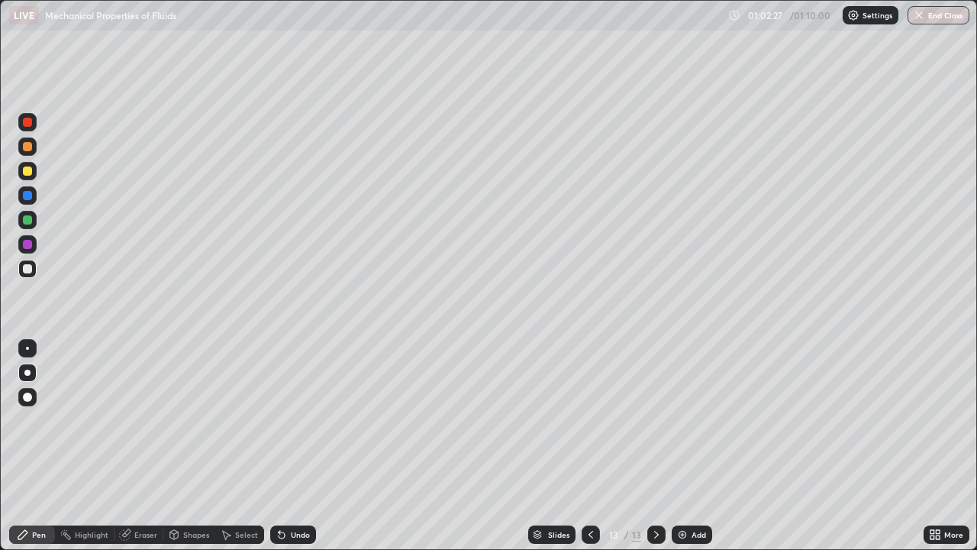
click at [694, 446] on div "Add" at bounding box center [699, 535] width 15 height 8
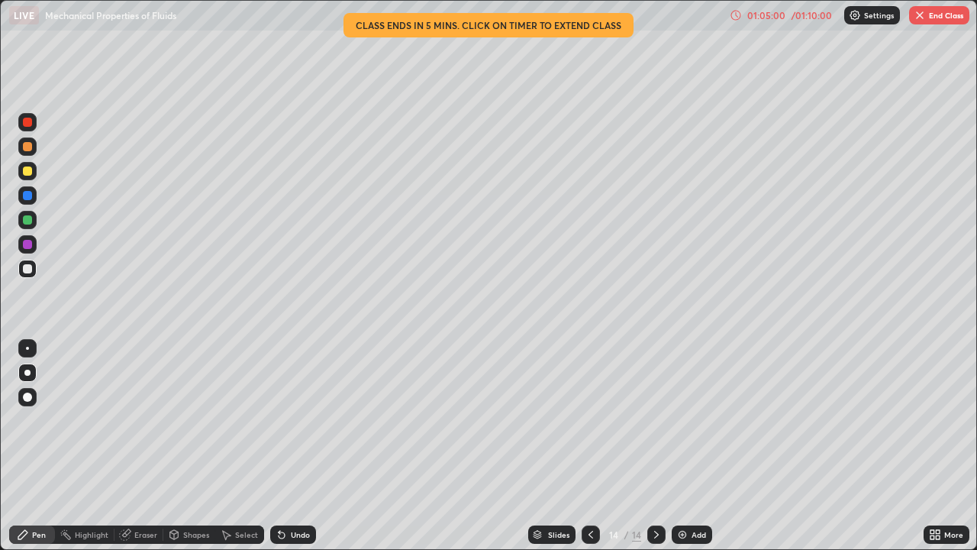
click at [30, 174] on div at bounding box center [27, 170] width 9 height 9
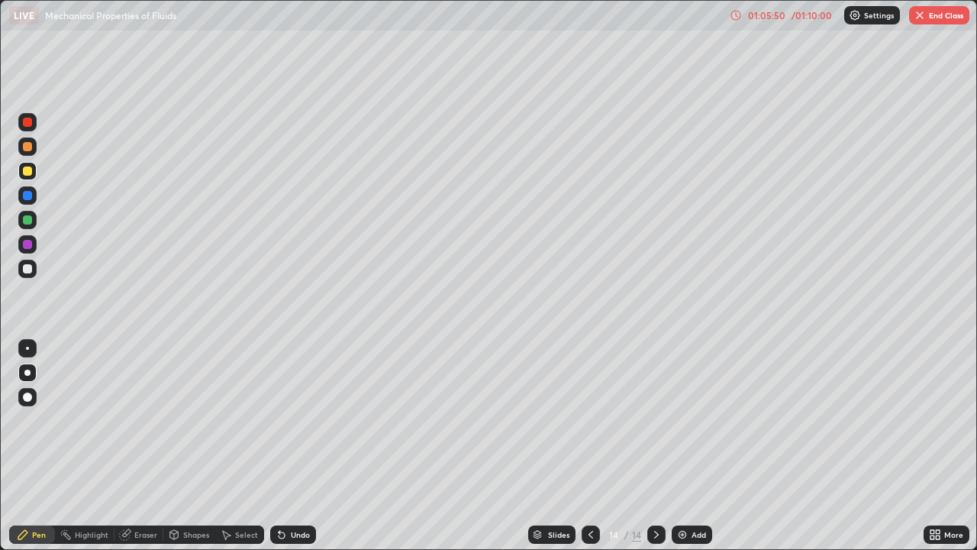
click at [682, 446] on img at bounding box center [682, 534] width 12 height 12
click at [589, 446] on icon at bounding box center [591, 534] width 12 height 12
click at [676, 446] on div "Add" at bounding box center [692, 534] width 40 height 18
click at [28, 272] on div at bounding box center [27, 268] width 9 height 9
click at [150, 446] on div "Eraser" at bounding box center [145, 535] width 23 height 8
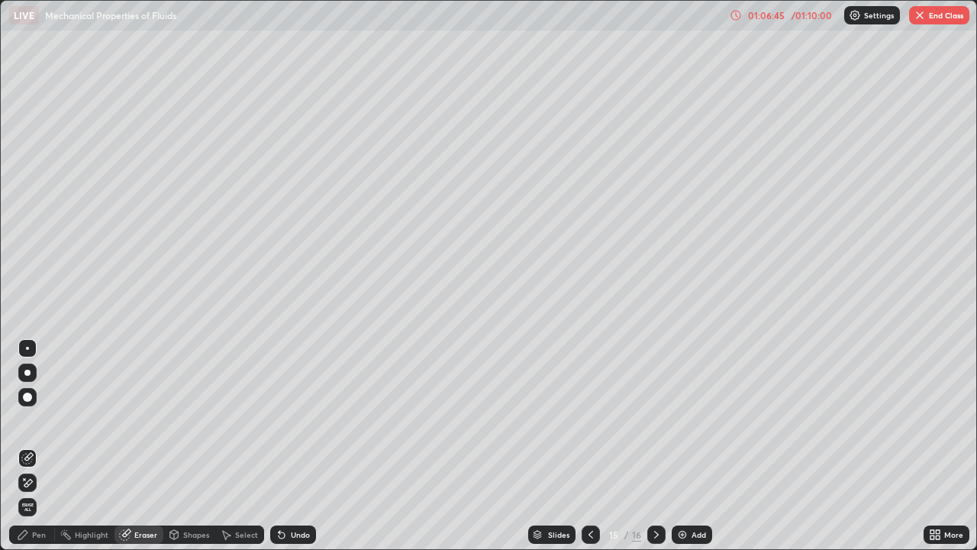
click at [50, 446] on div "Pen" at bounding box center [32, 534] width 46 height 18
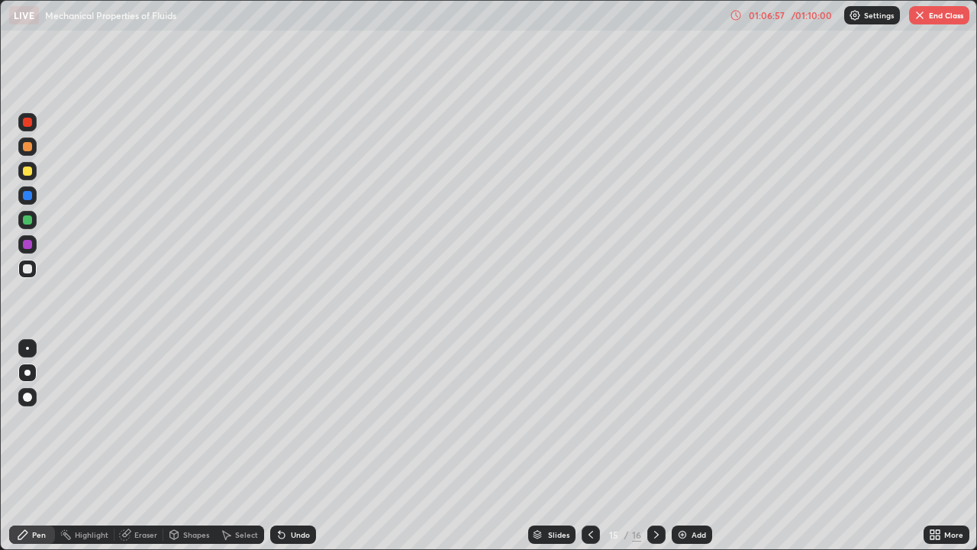
click at [298, 446] on div "Undo" at bounding box center [300, 535] width 19 height 8
click at [151, 446] on div "Eraser" at bounding box center [139, 534] width 49 height 18
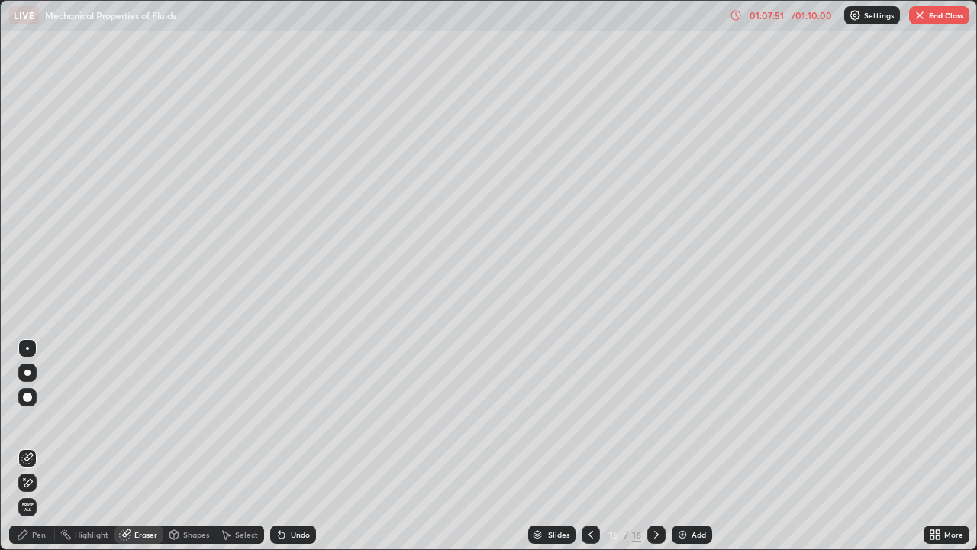
click at [29, 446] on icon at bounding box center [27, 482] width 12 height 13
click at [46, 446] on div "Pen" at bounding box center [32, 534] width 46 height 18
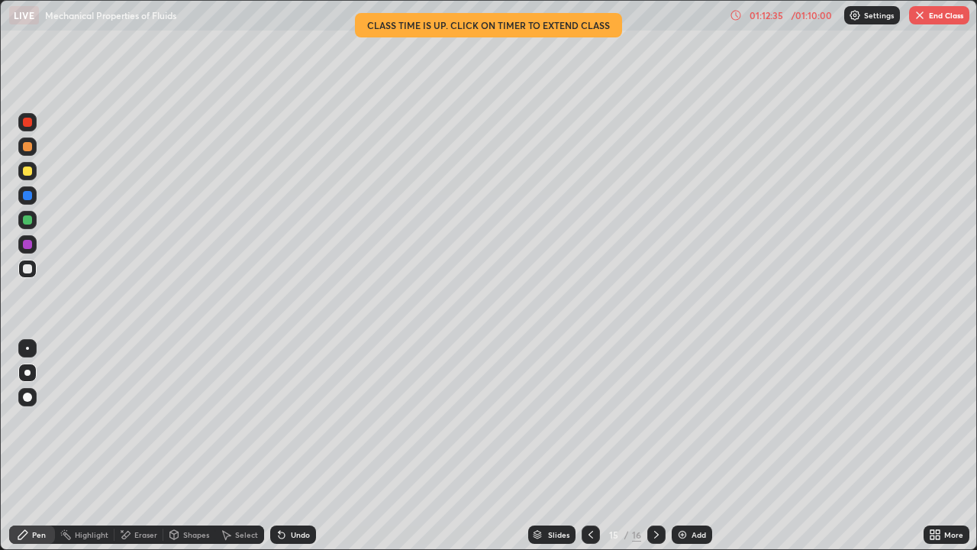
click at [941, 21] on button "End Class" at bounding box center [939, 15] width 60 height 18
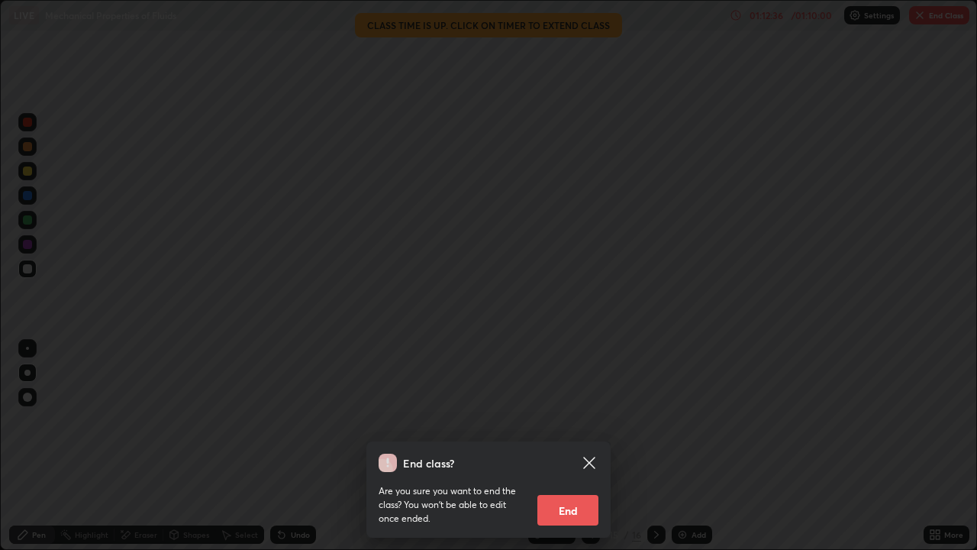
click at [564, 446] on button "End" at bounding box center [567, 510] width 61 height 31
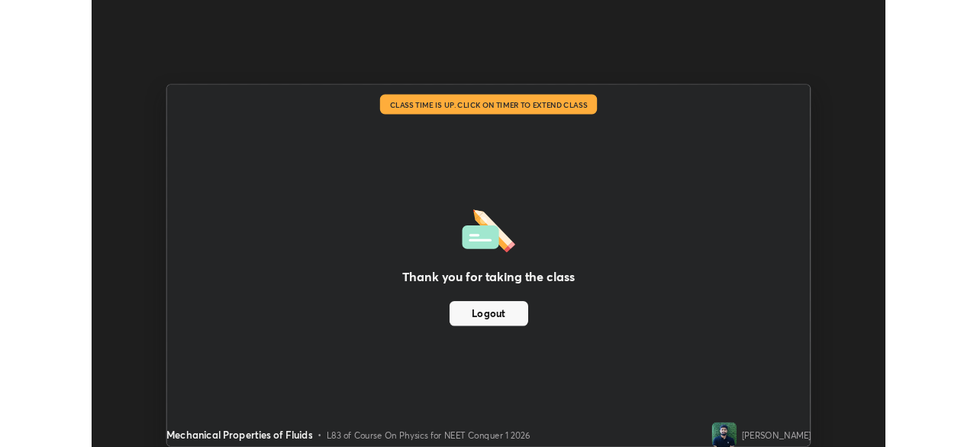
scroll to position [75894, 75364]
